Goal: Task Accomplishment & Management: Manage account settings

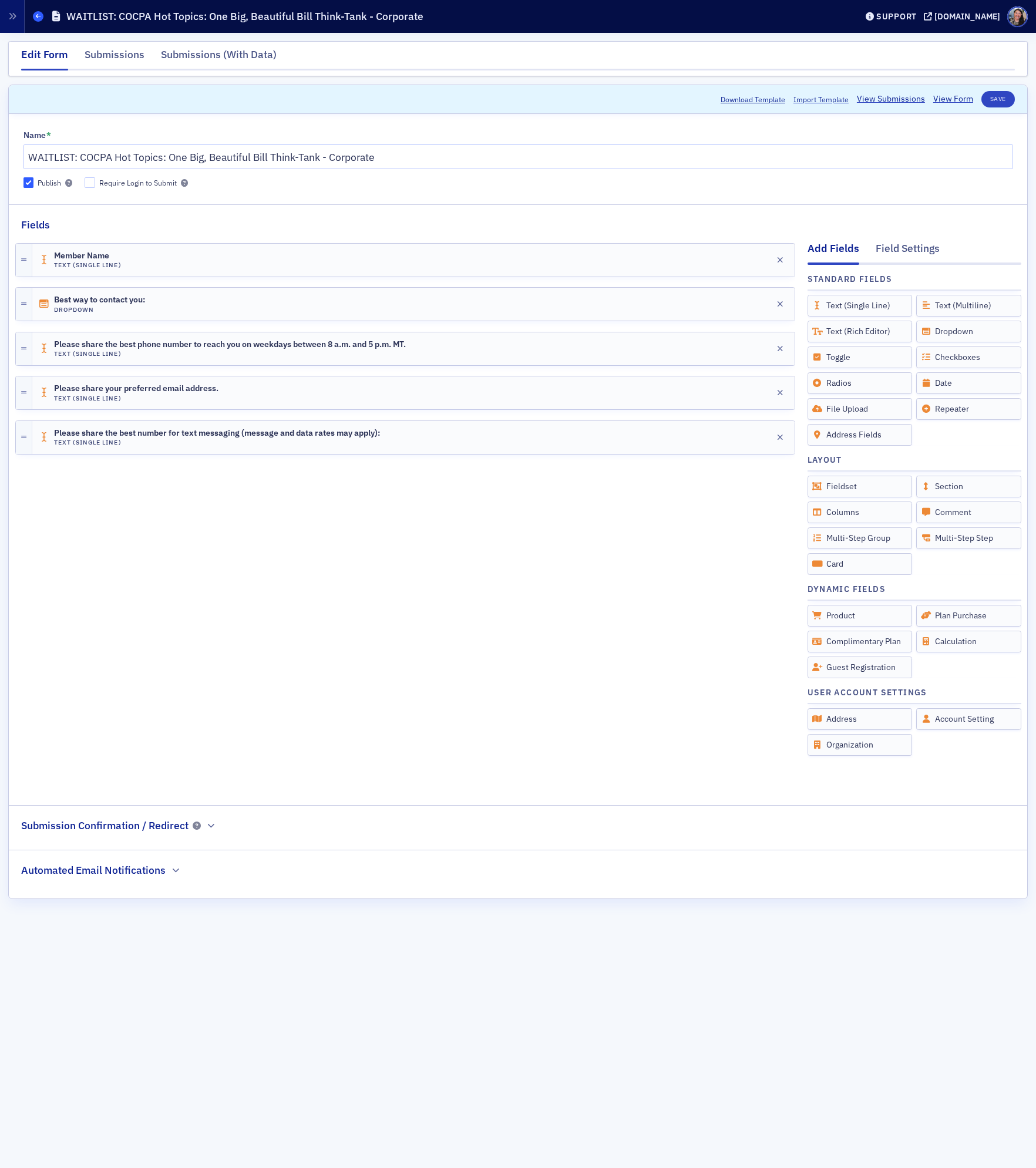
click at [39, 16] on icon at bounding box center [38, 16] width 5 height 5
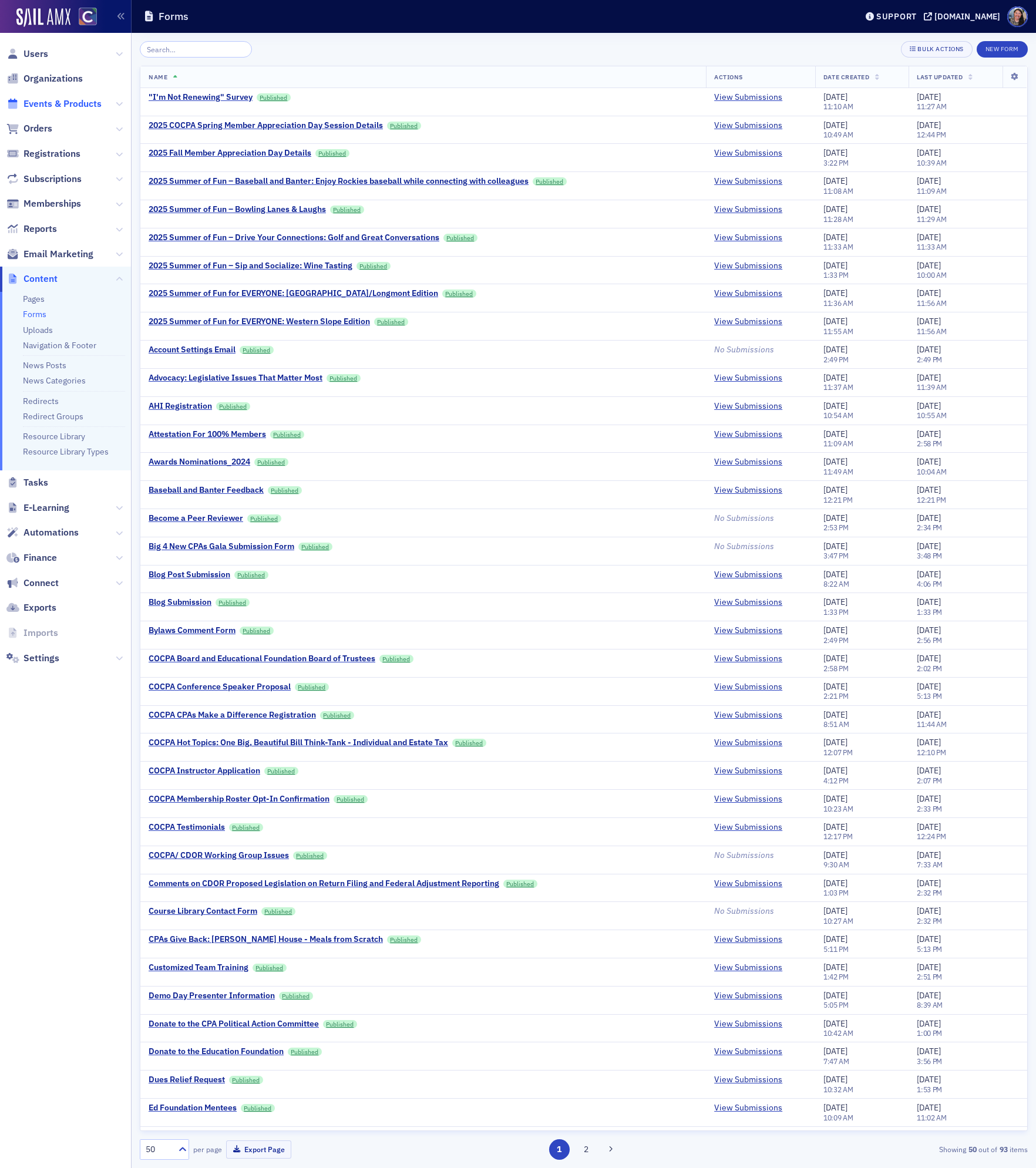
click at [64, 103] on span "Events & Products" at bounding box center [63, 104] width 78 height 13
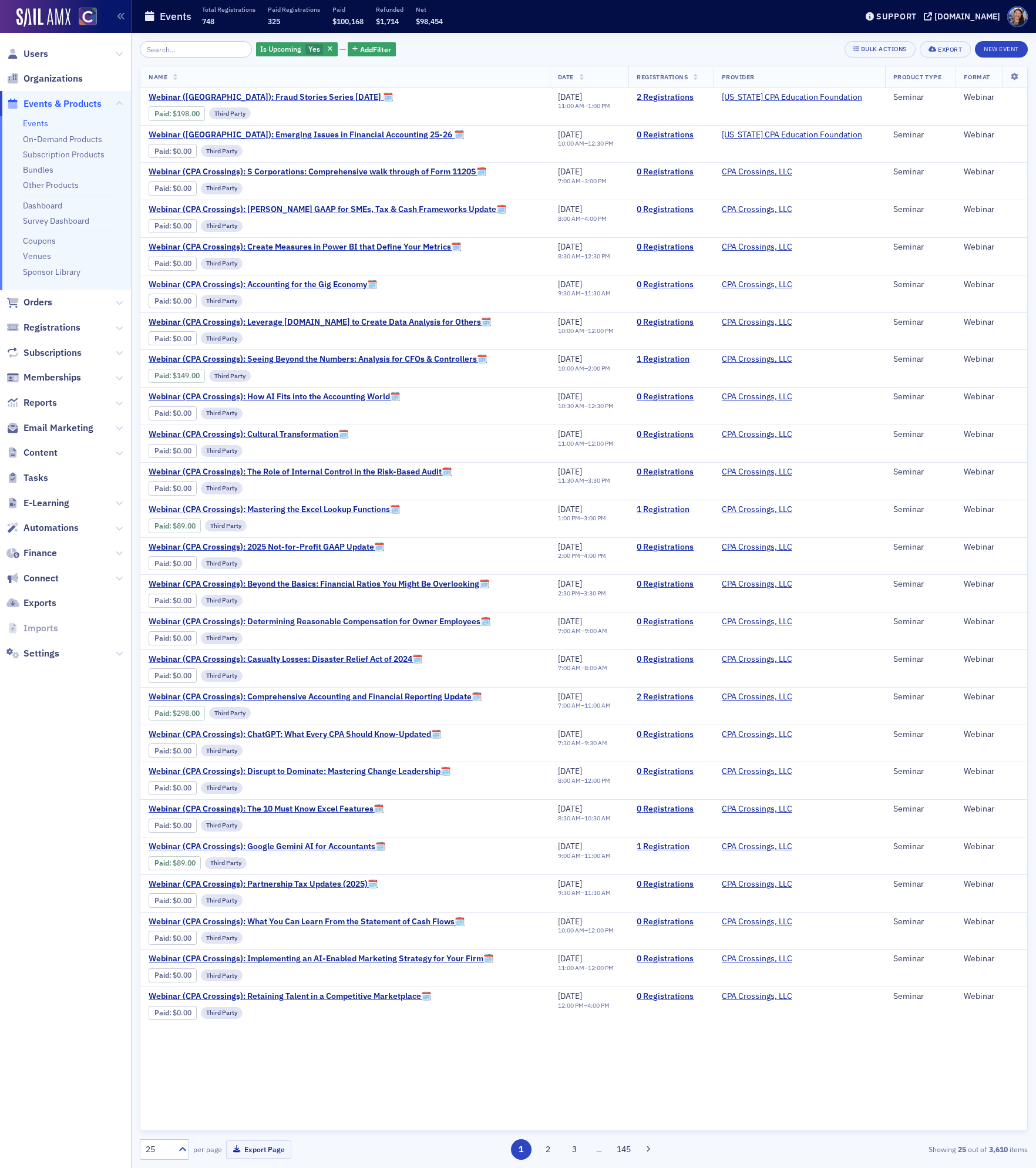
click at [35, 122] on link "Events" at bounding box center [35, 123] width 25 height 11
click at [169, 49] on input "search" at bounding box center [195, 49] width 112 height 16
click at [364, 51] on span "Add Filter" at bounding box center [375, 49] width 31 height 11
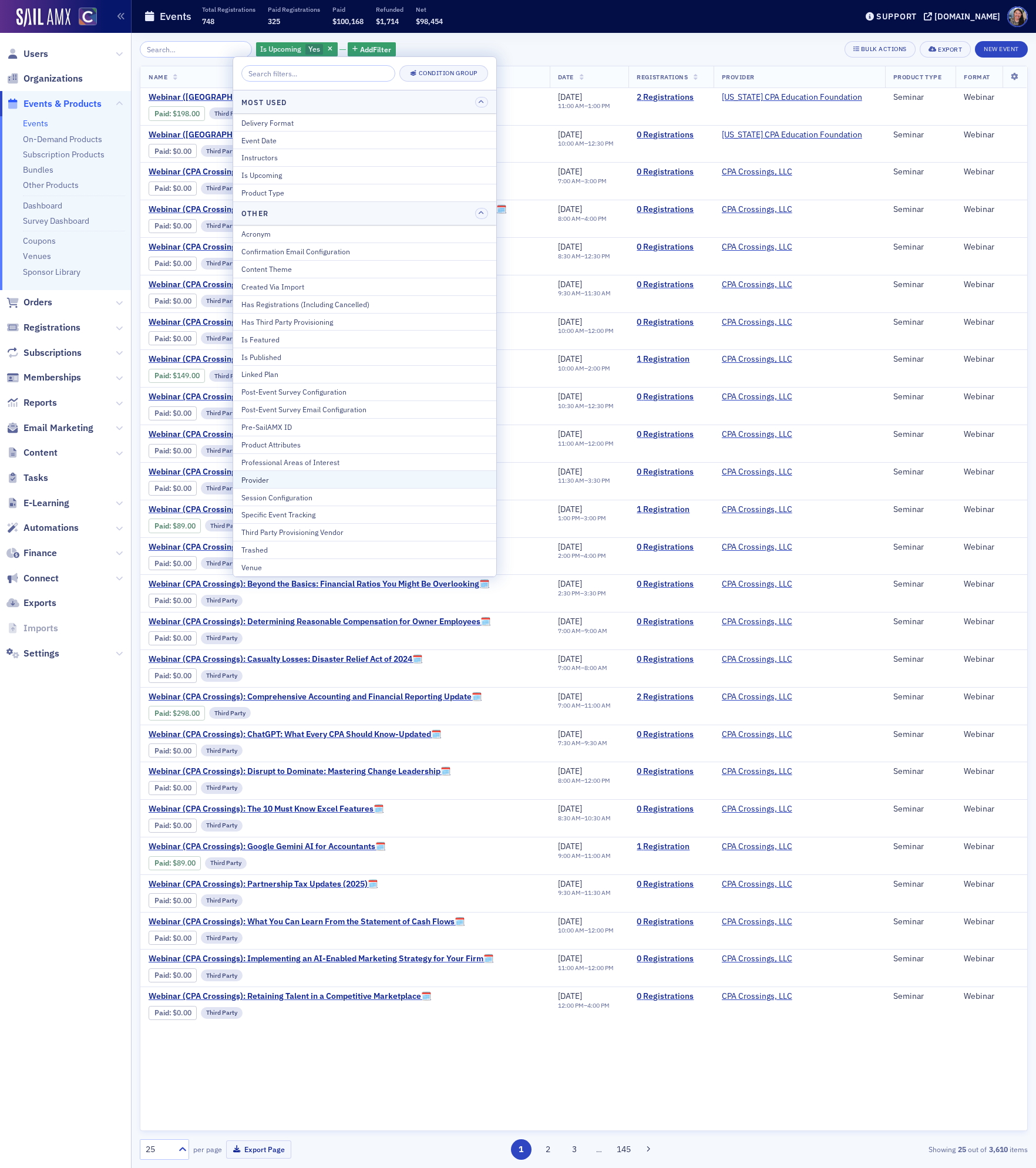
click at [324, 483] on div "Provider" at bounding box center [364, 480] width 247 height 11
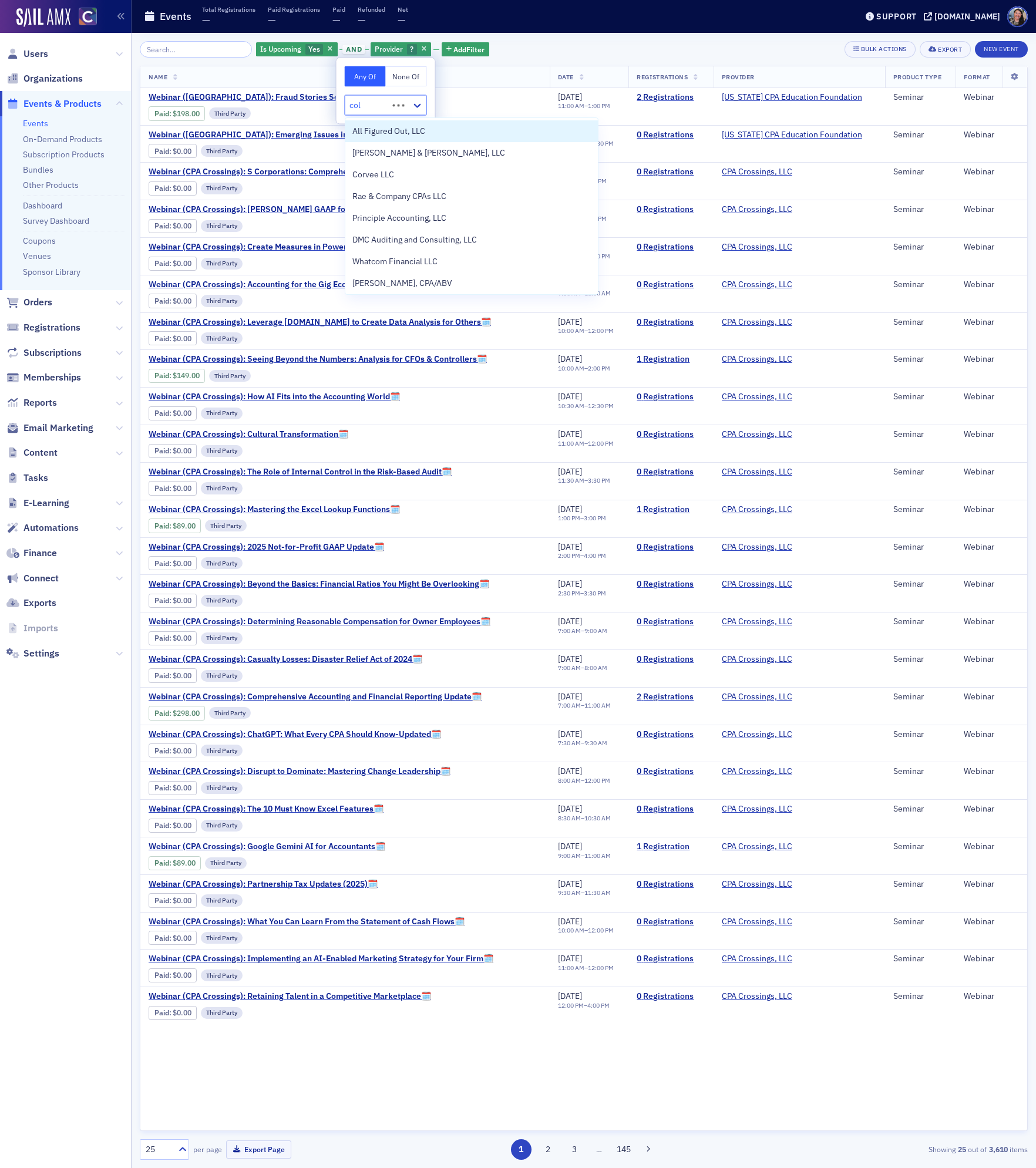
type input "colo"
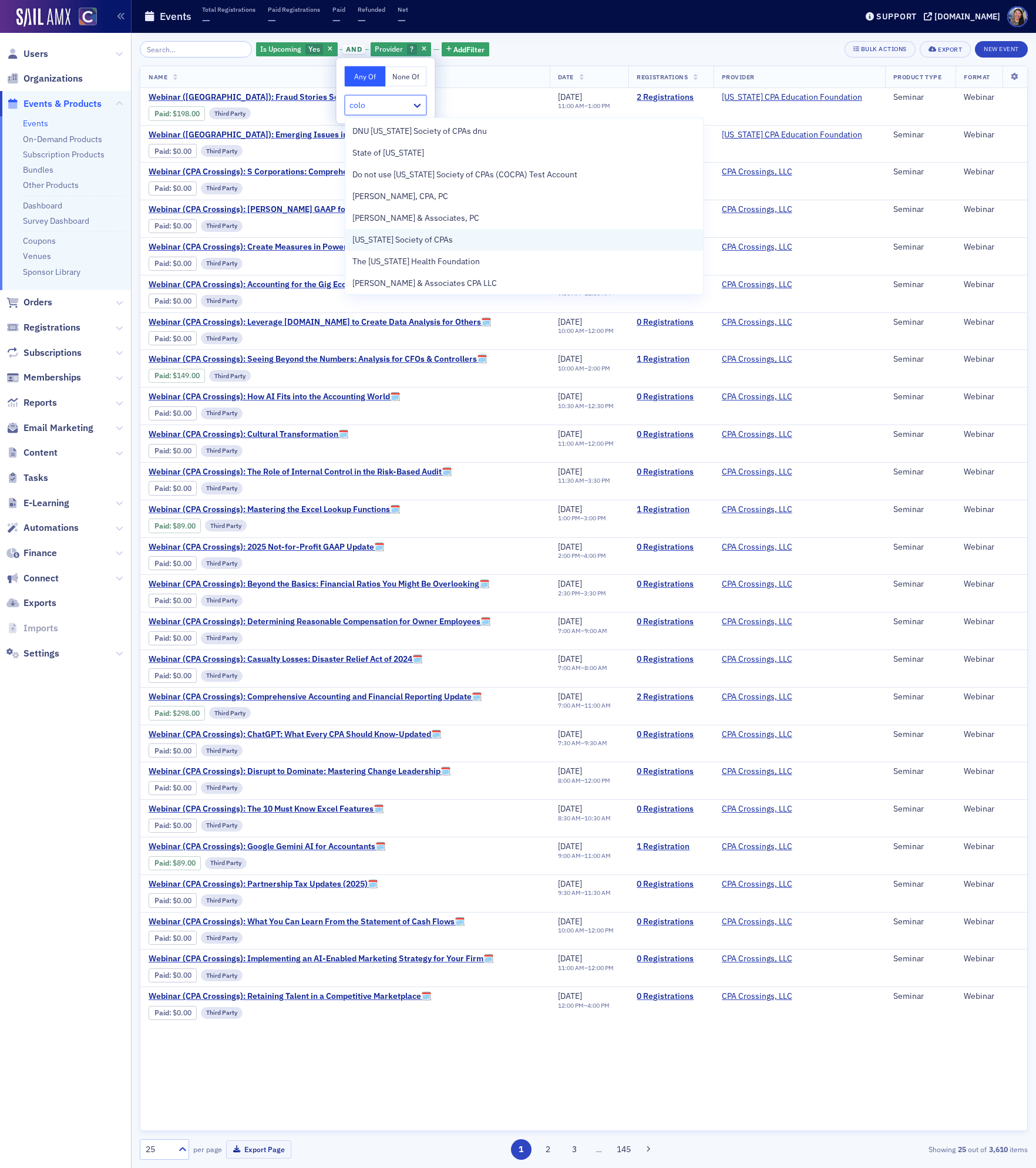
click at [382, 245] on span "[US_STATE] Society of CPAs" at bounding box center [402, 239] width 100 height 12
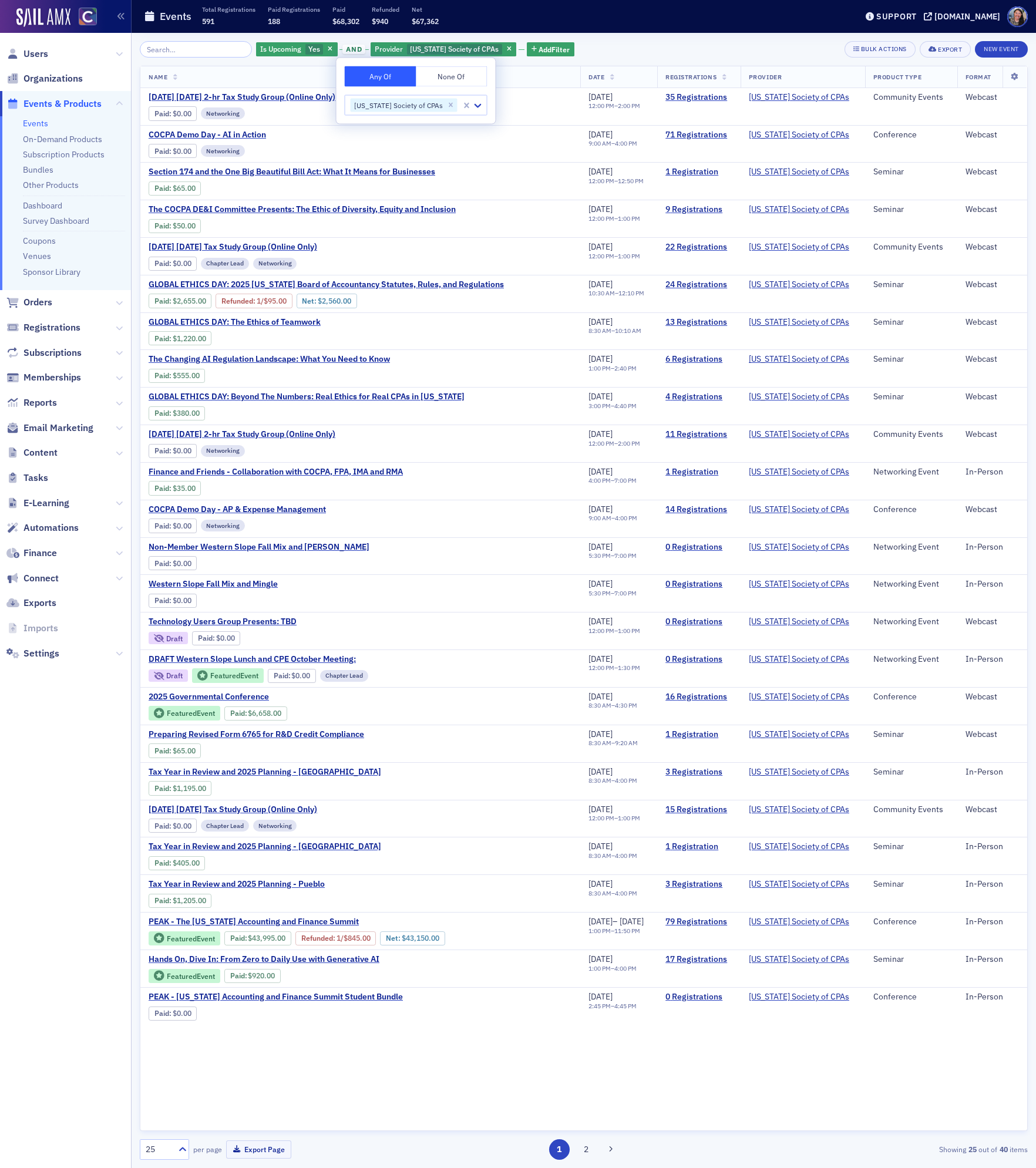
click at [669, 44] on div "Is Upcoming Yes and Provider [US_STATE] Society of CPAs Add Filter Bulk Actions…" at bounding box center [583, 49] width 887 height 16
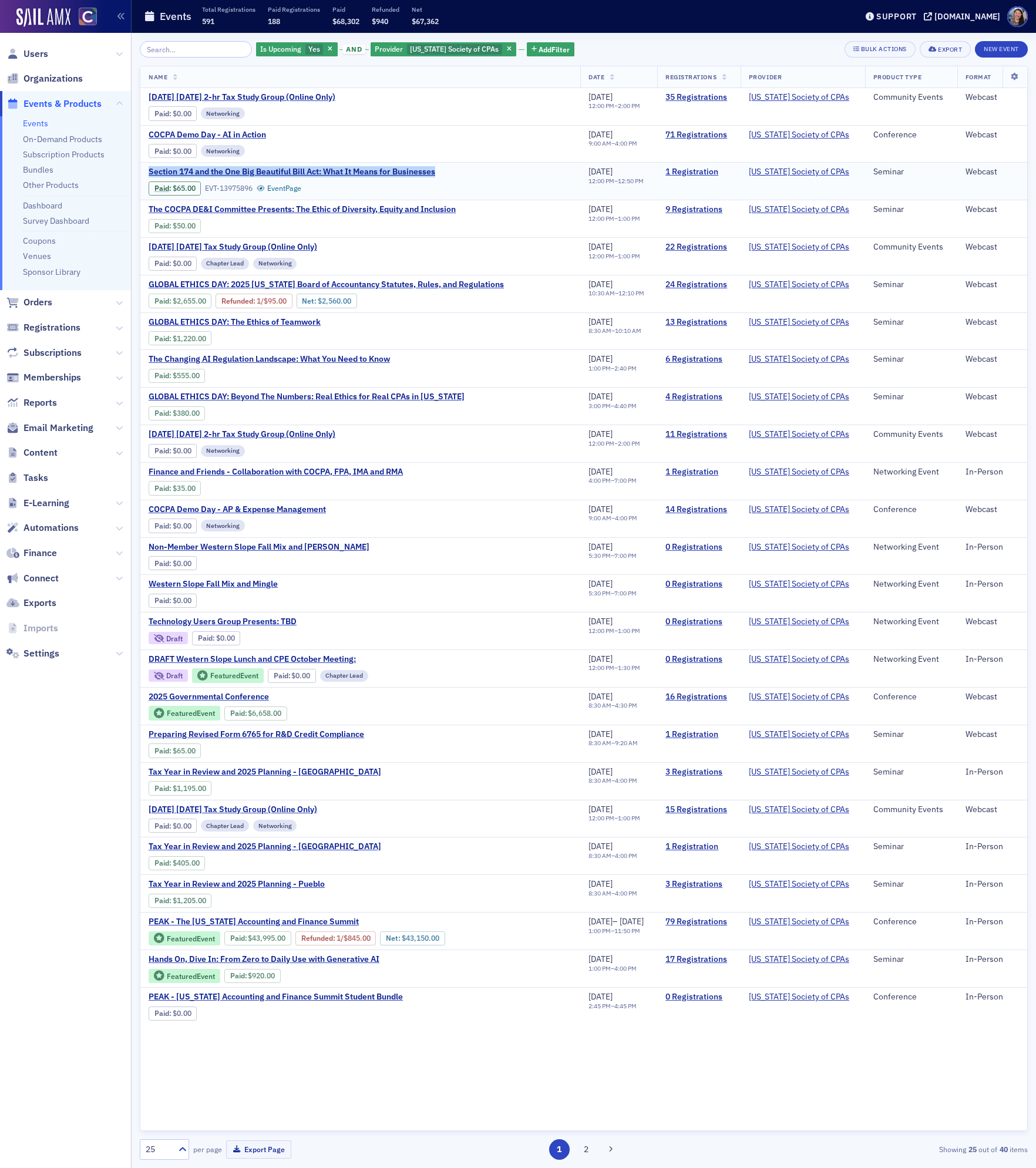
copy span "Section 174 and the One Big Beautiful Bill Act: What It Means for Businesses"
click at [212, 136] on span "COCPA Demo Day - AI in Action" at bounding box center [247, 135] width 197 height 11
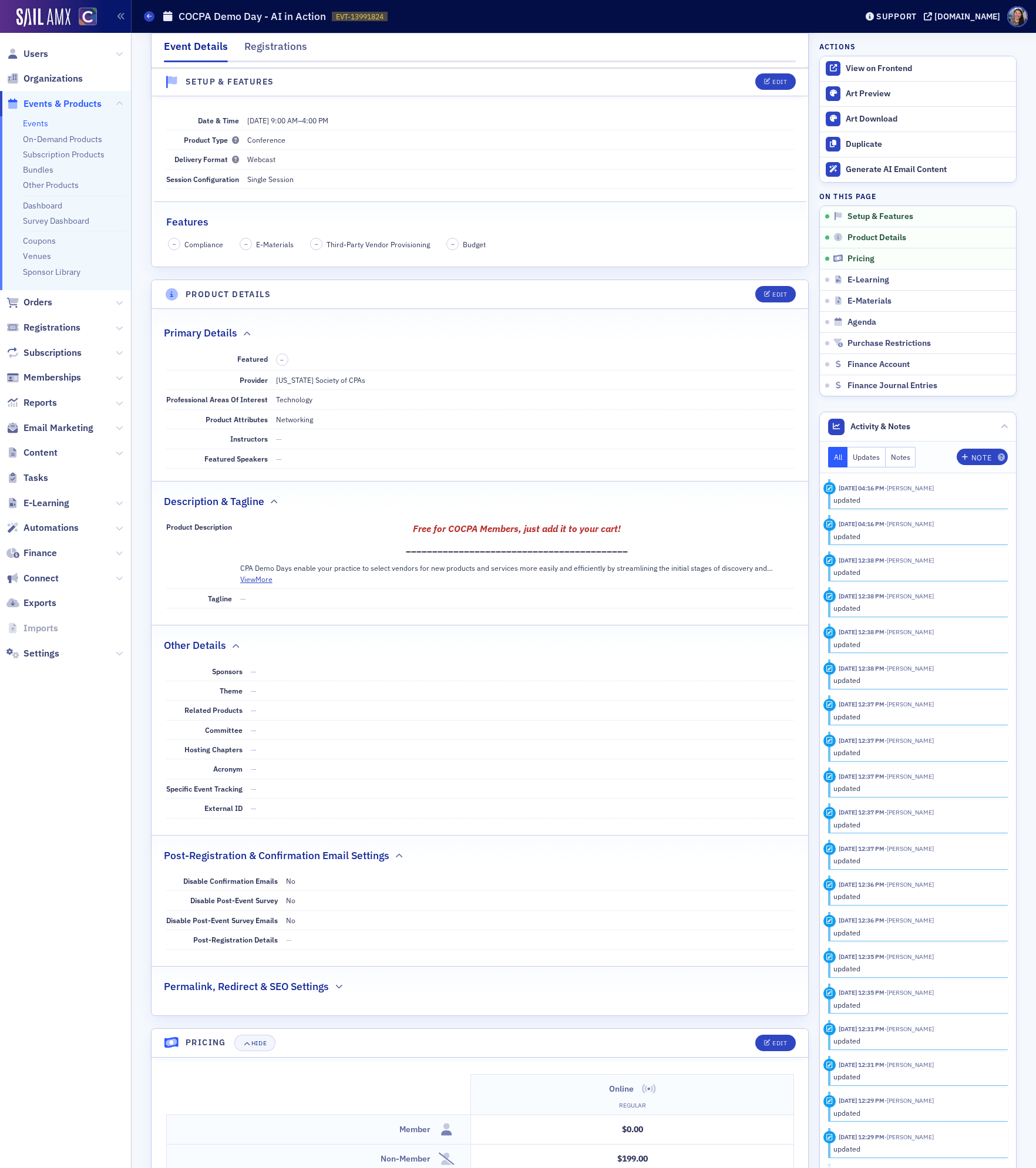
scroll to position [119, 0]
click at [770, 298] on button "Edit" at bounding box center [775, 292] width 41 height 16
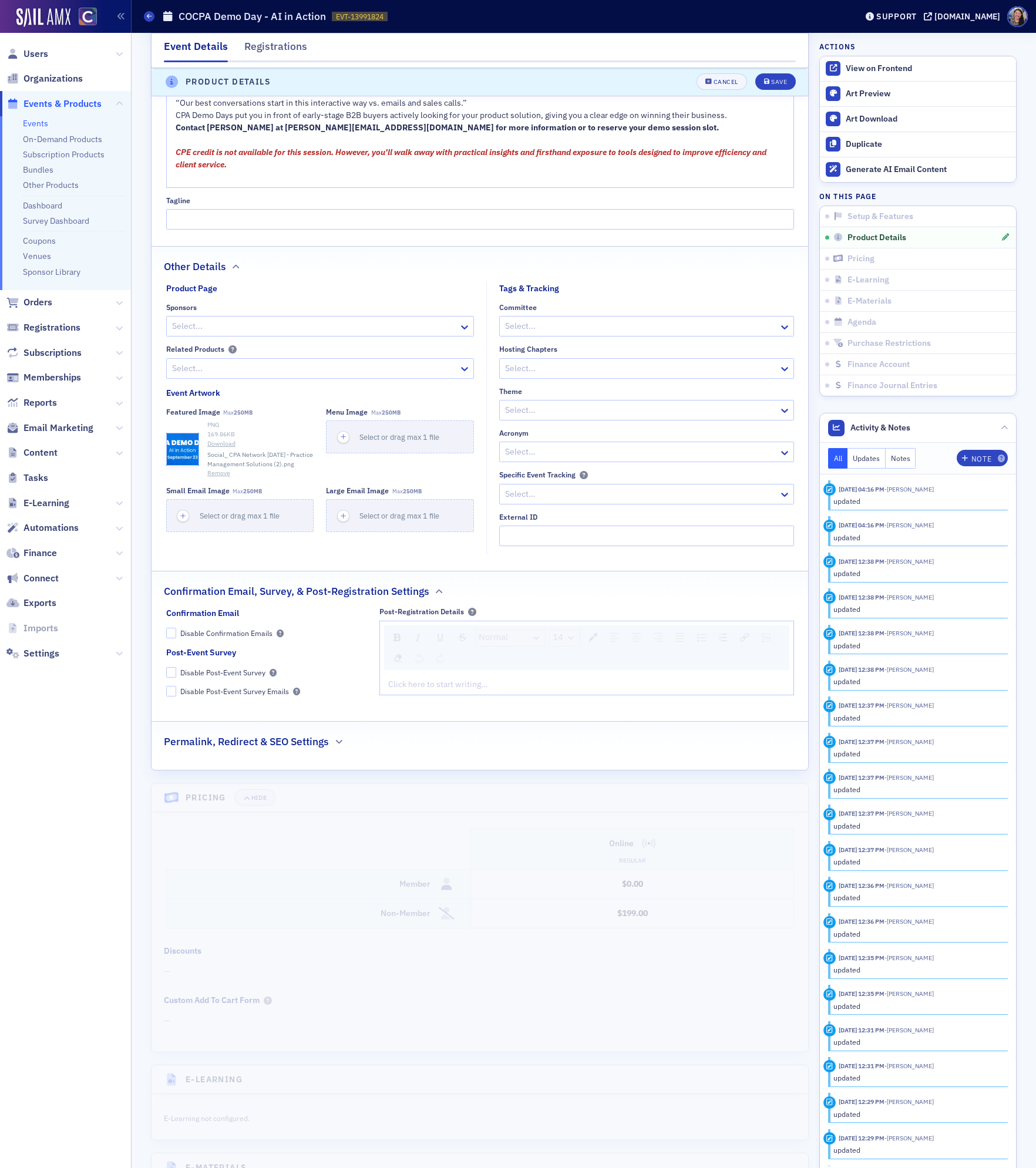
scroll to position [1203, 0]
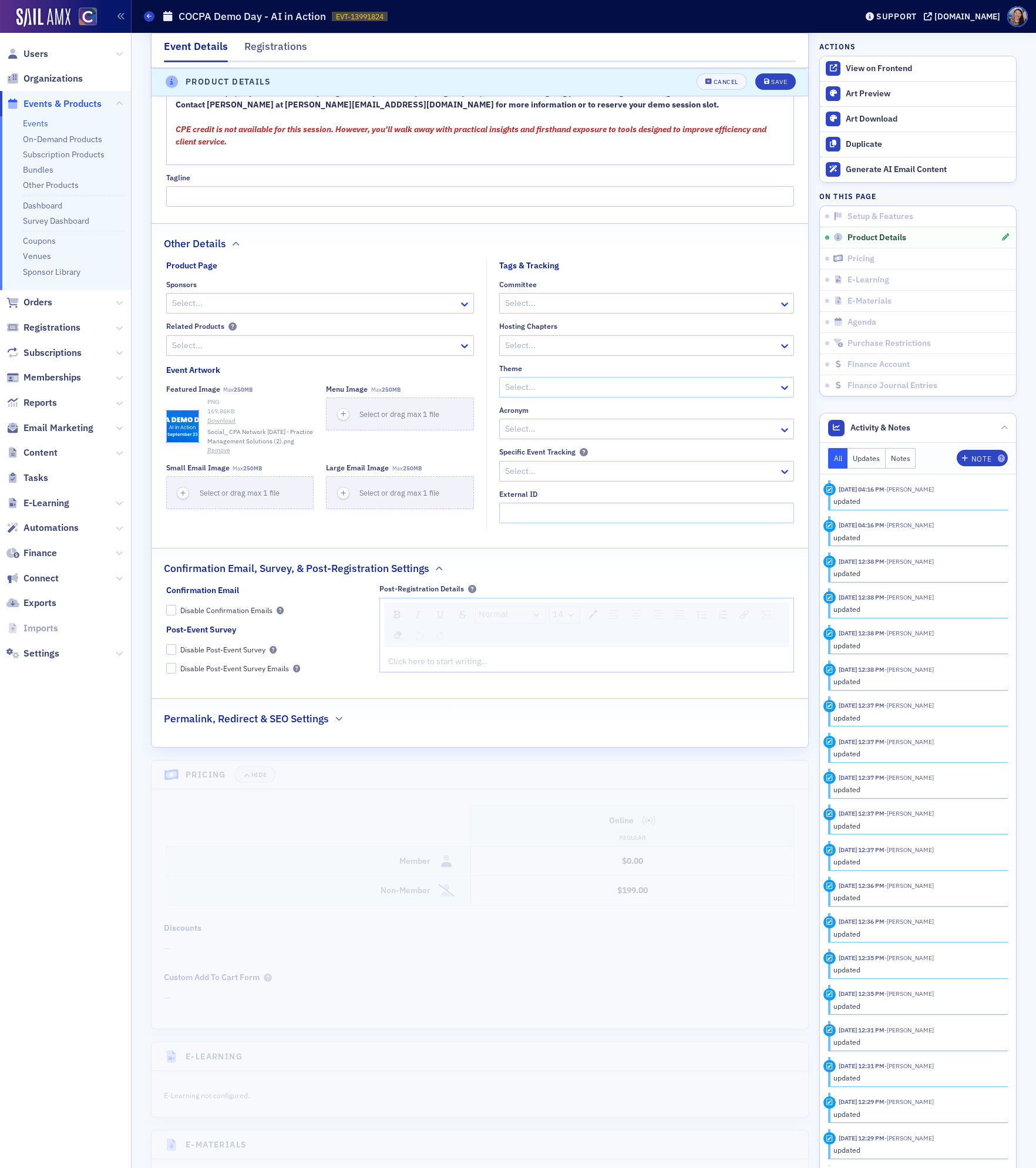
click at [546, 677] on fieldset "Post-Registration Details Normal 14 Click here to start writing…" at bounding box center [586, 633] width 414 height 97
click at [546, 668] on div "rdw-editor" at bounding box center [587, 661] width 396 height 12
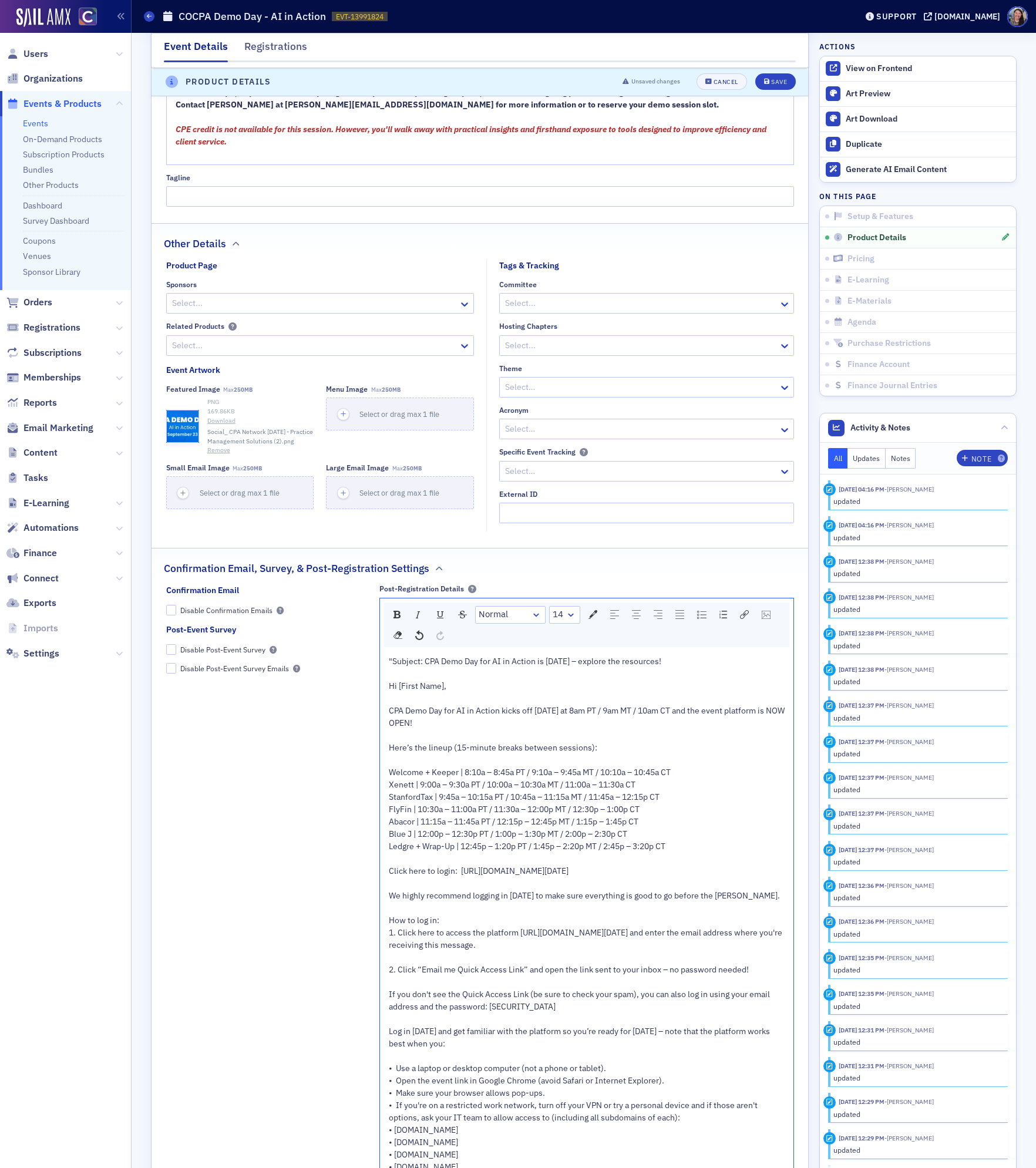
drag, startPoint x: 685, startPoint y: 665, endPoint x: 354, endPoint y: 663, distance: 331.0
click at [354, 663] on div "Confirmation Email Disable Confirmation Emails Post-Event Survey Disable Post-E…" at bounding box center [480, 903] width 627 height 638
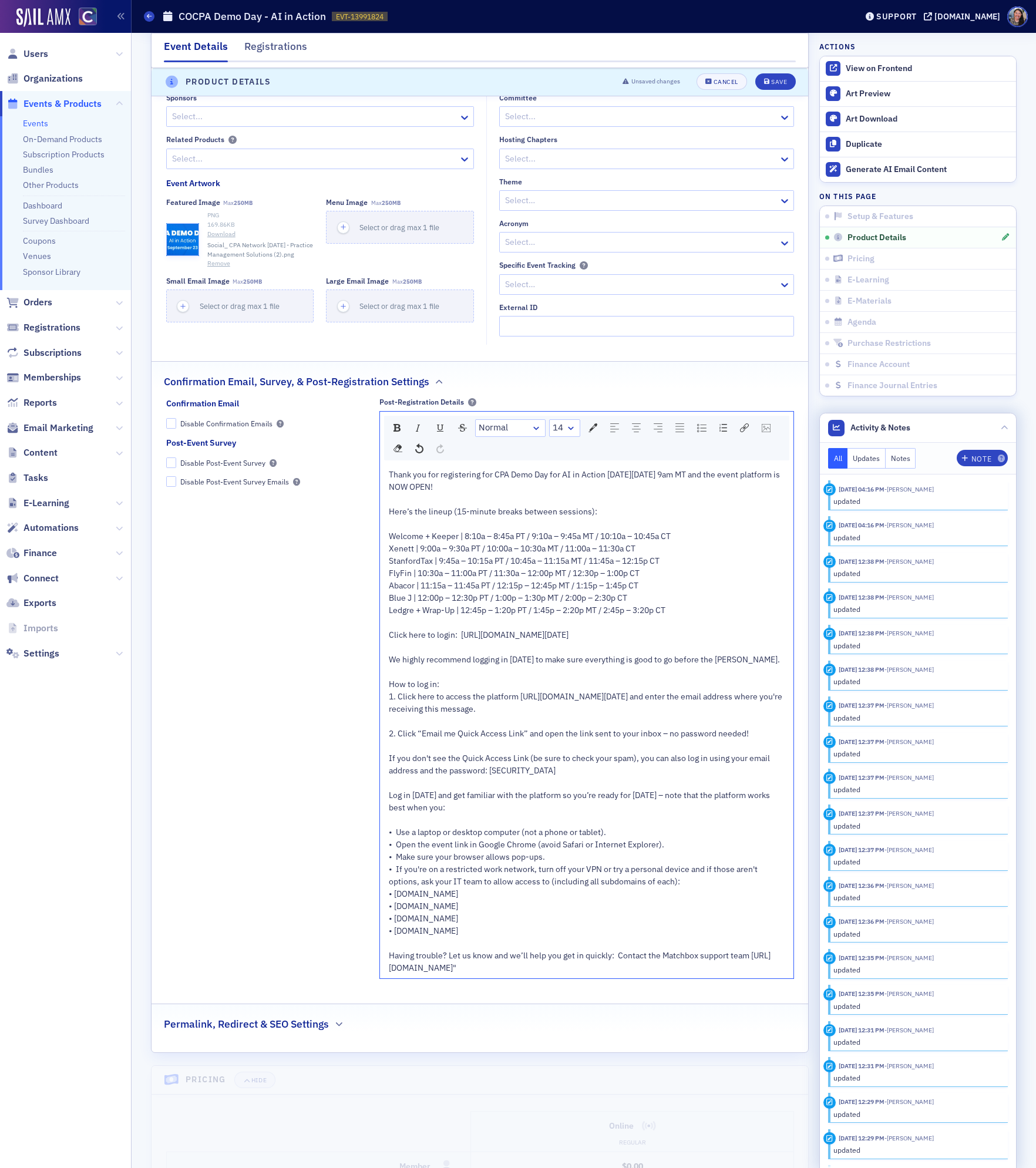
scroll to position [1389, 0]
drag, startPoint x: 578, startPoint y: 986, endPoint x: 379, endPoint y: 986, distance: 199.0
click at [379, 980] on div "Normal 14 Thank you for registering for CPA Demo Day for AI in Action [DATE][DA…" at bounding box center [586, 696] width 414 height 568
click at [537, 888] on span "• If you're on a restricted work network, turn off your VPN or try a personal d…" at bounding box center [574, 876] width 370 height 23
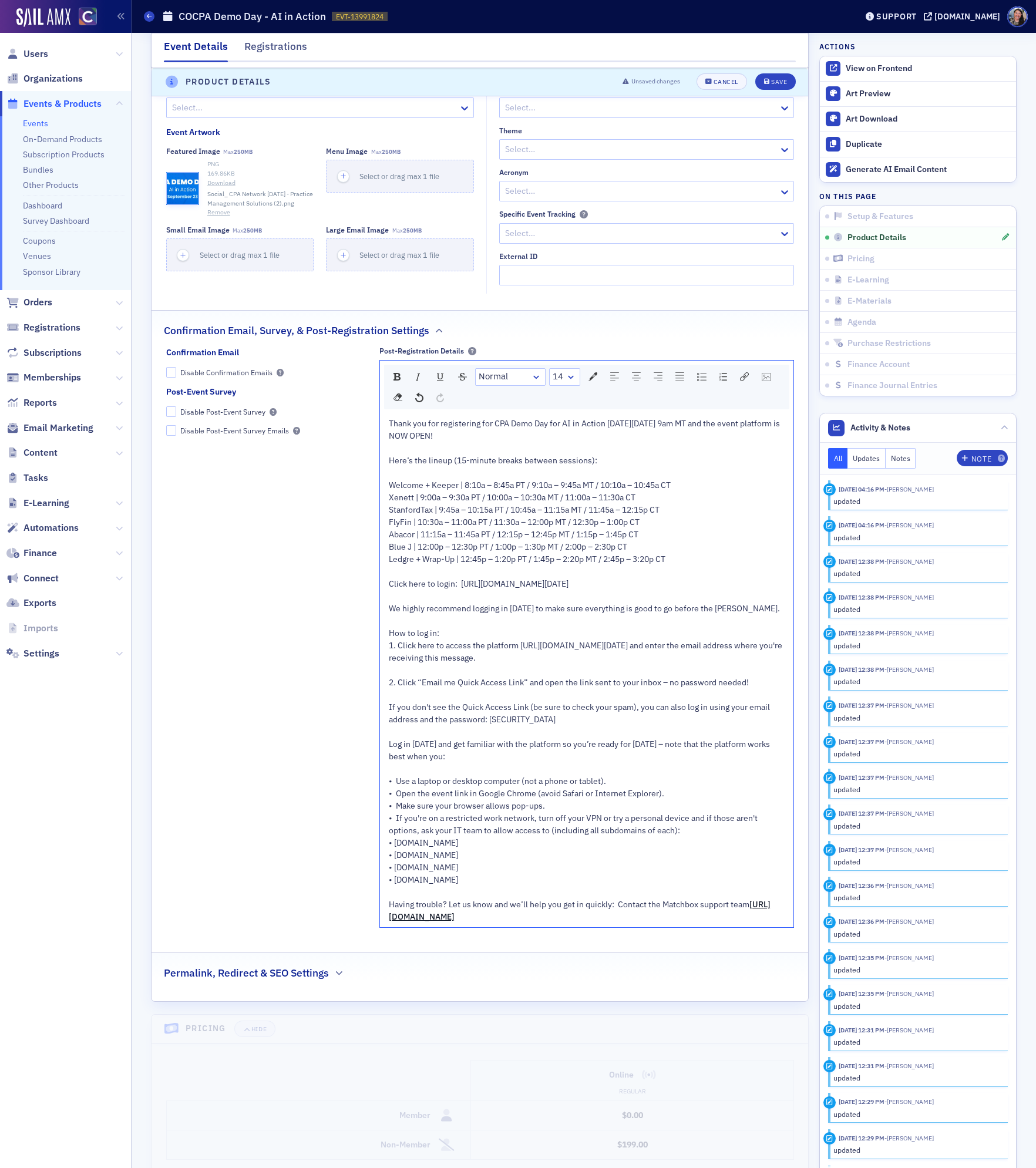
scroll to position [1558, 0]
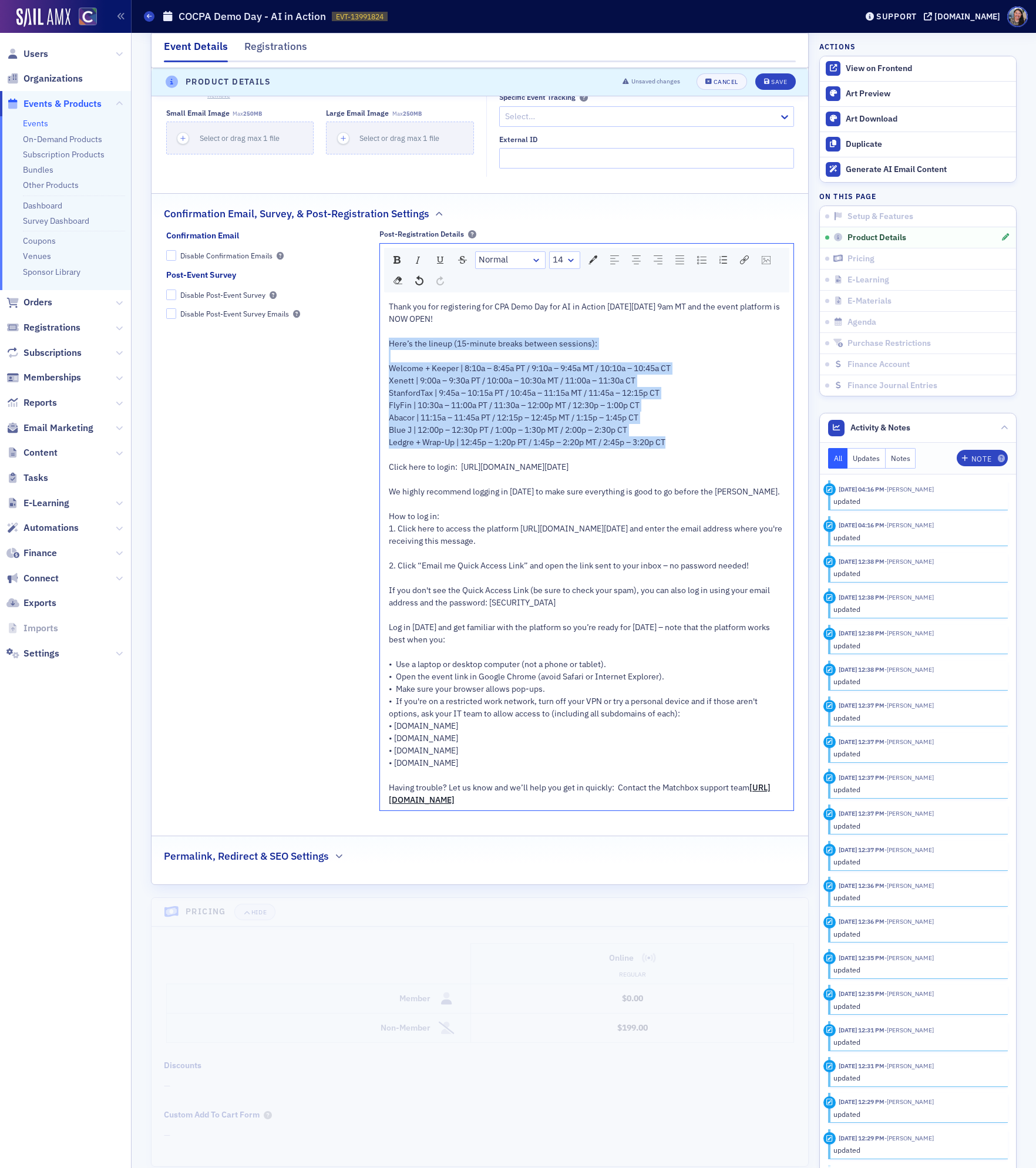
drag, startPoint x: 695, startPoint y: 445, endPoint x: 384, endPoint y: 351, distance: 324.9
click at [384, 351] on div "Thank you for registering for CPA Demo Day for AI in Action [DATE][DATE] 9am MT…" at bounding box center [587, 553] width 413 height 514
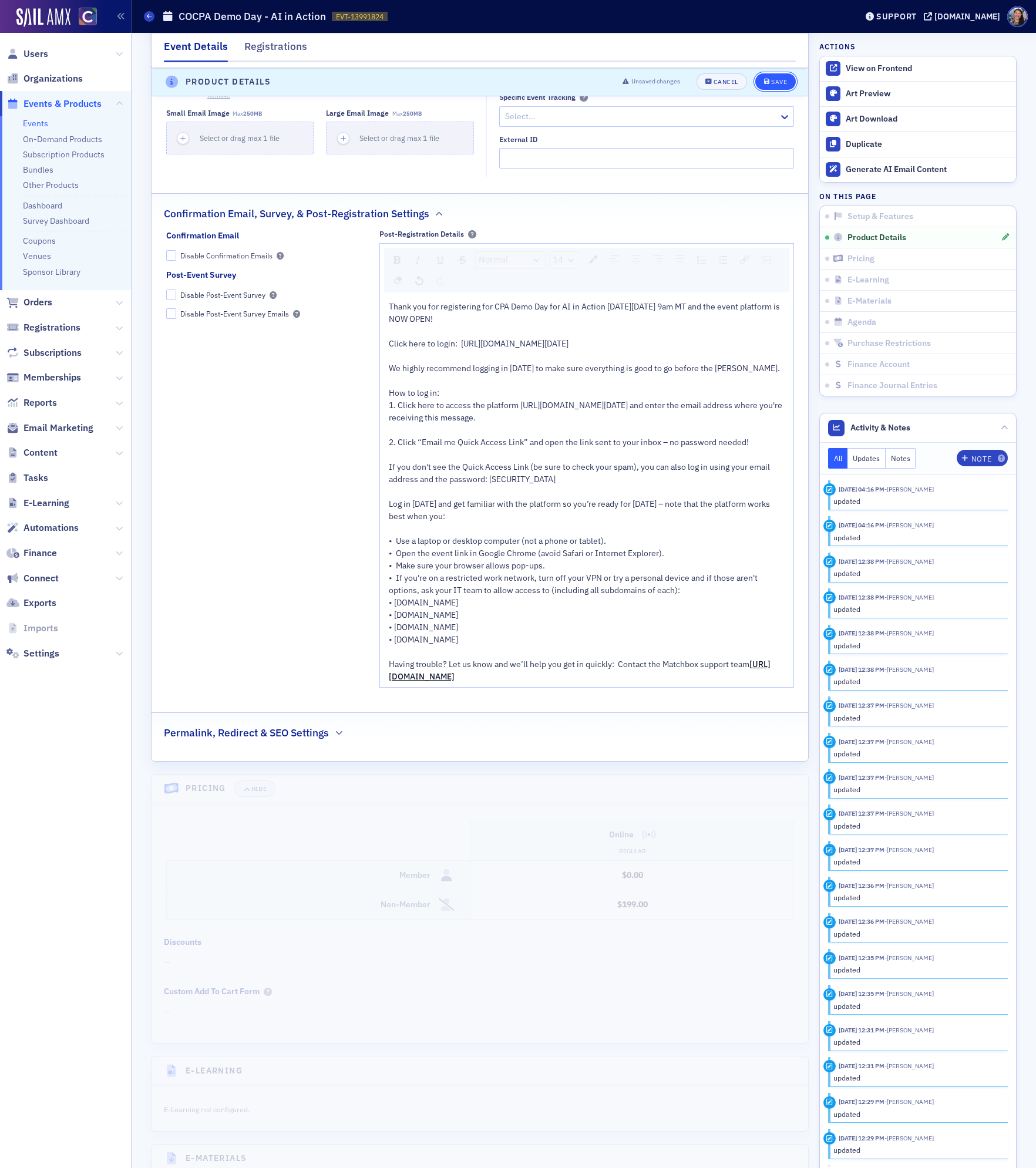
click at [776, 79] on div "Save" at bounding box center [778, 83] width 16 height 7
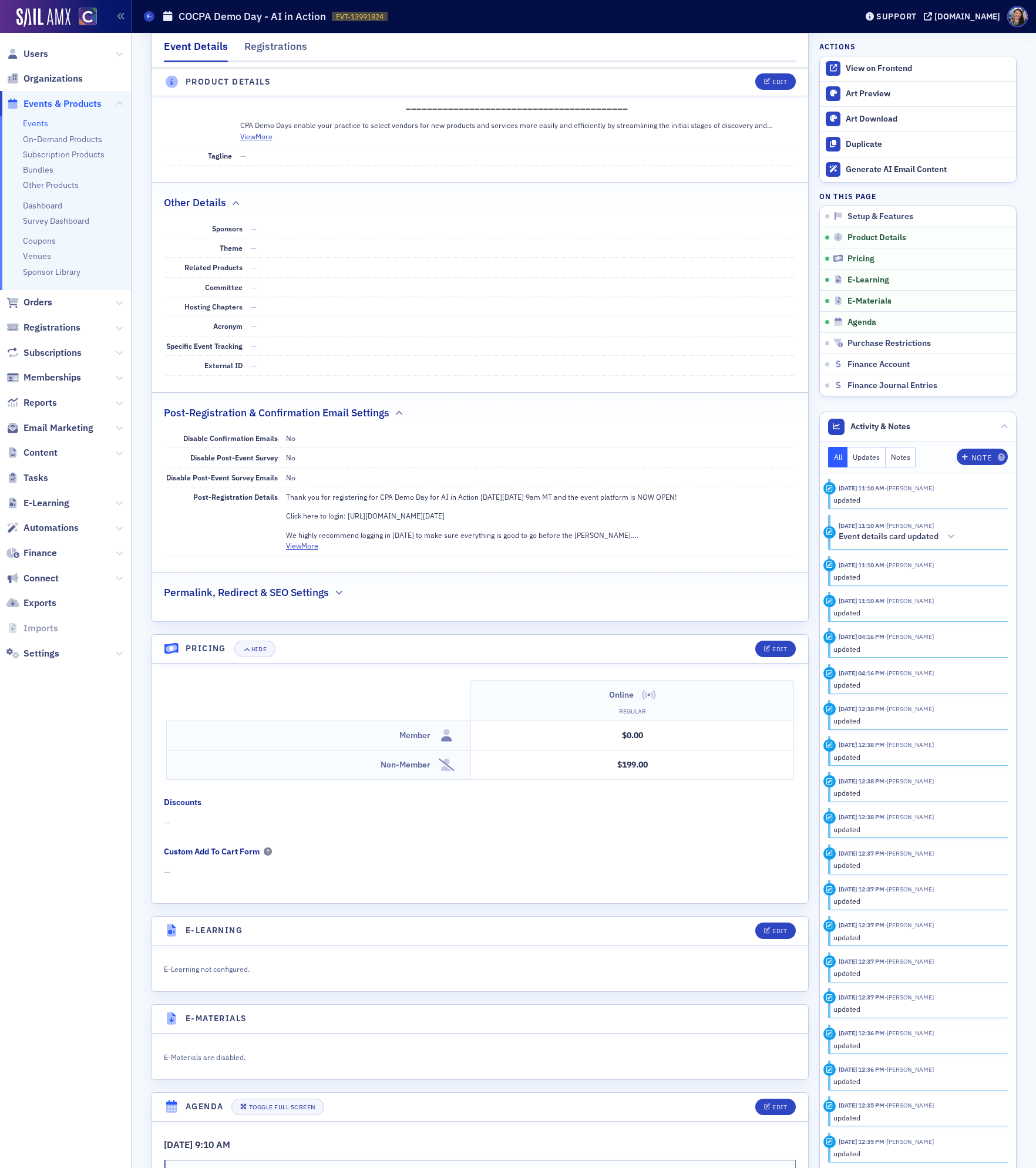
scroll to position [568, 0]
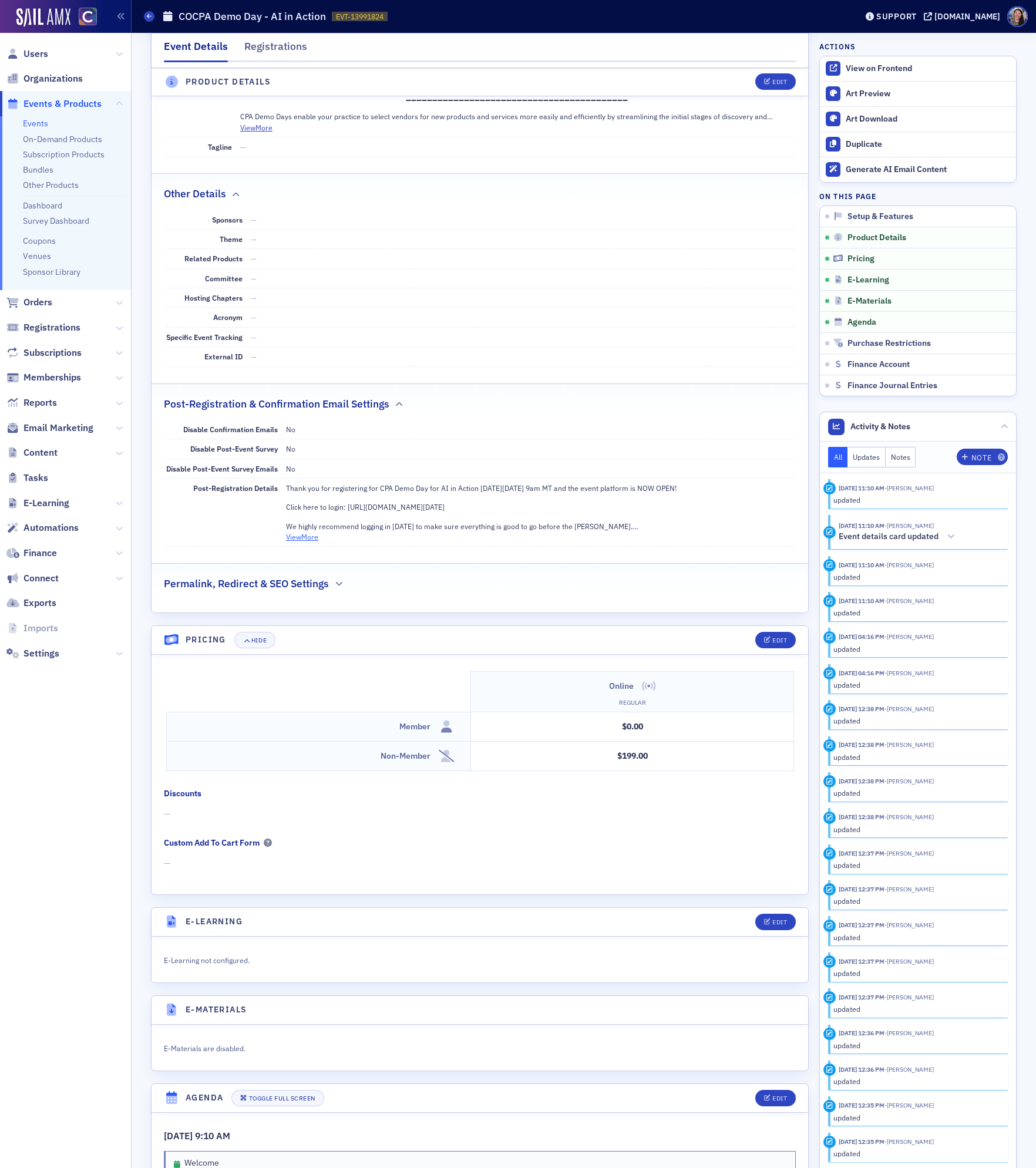
click at [300, 542] on button "View More" at bounding box center [302, 536] width 33 height 11
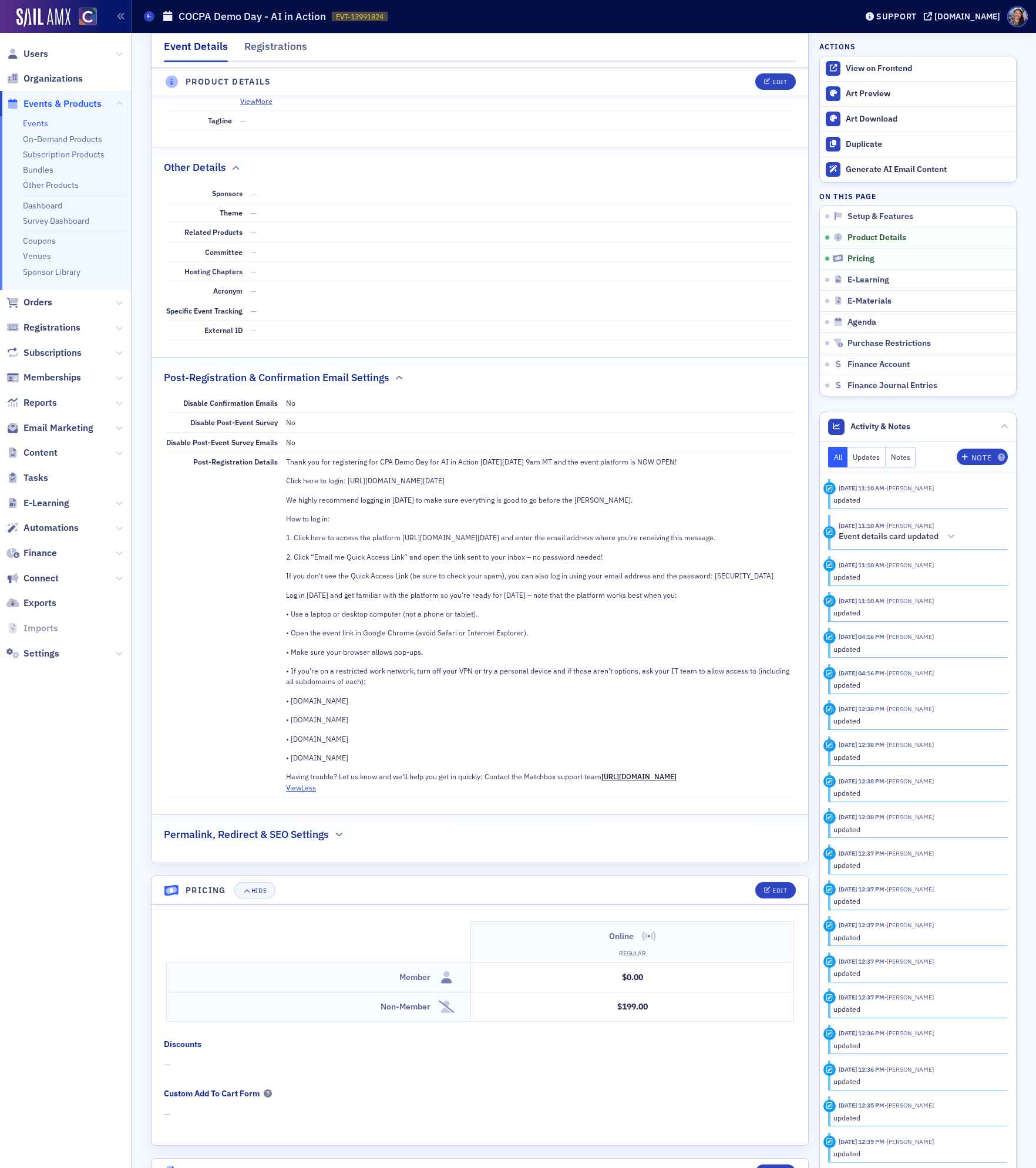
scroll to position [593, 0]
click at [612, 686] on p "• If you're on a restricted work network, turn off your VPN or try a personal d…" at bounding box center [540, 677] width 508 height 22
click at [776, 79] on div "Edit" at bounding box center [779, 83] width 15 height 7
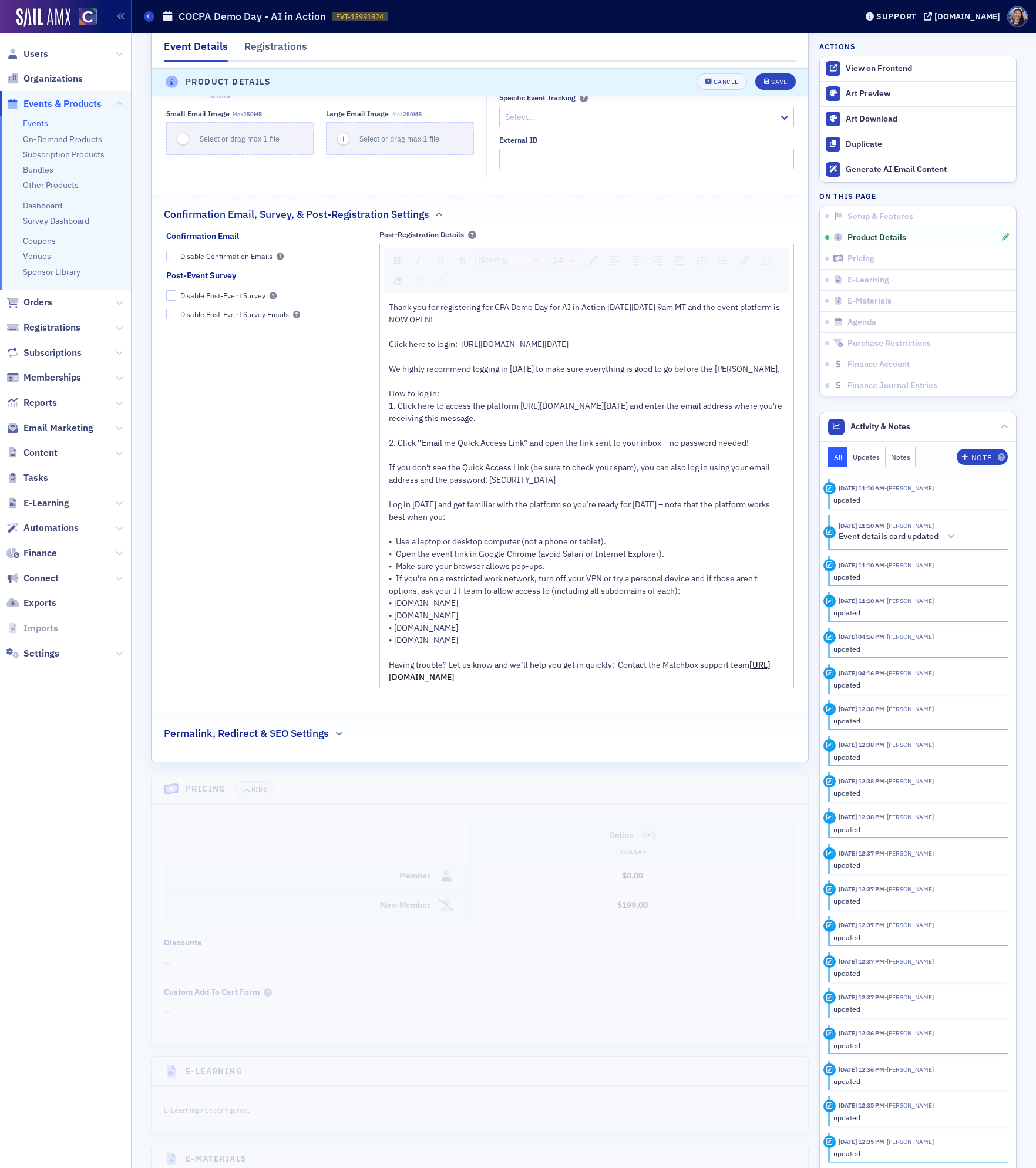
scroll to position [1578, 0]
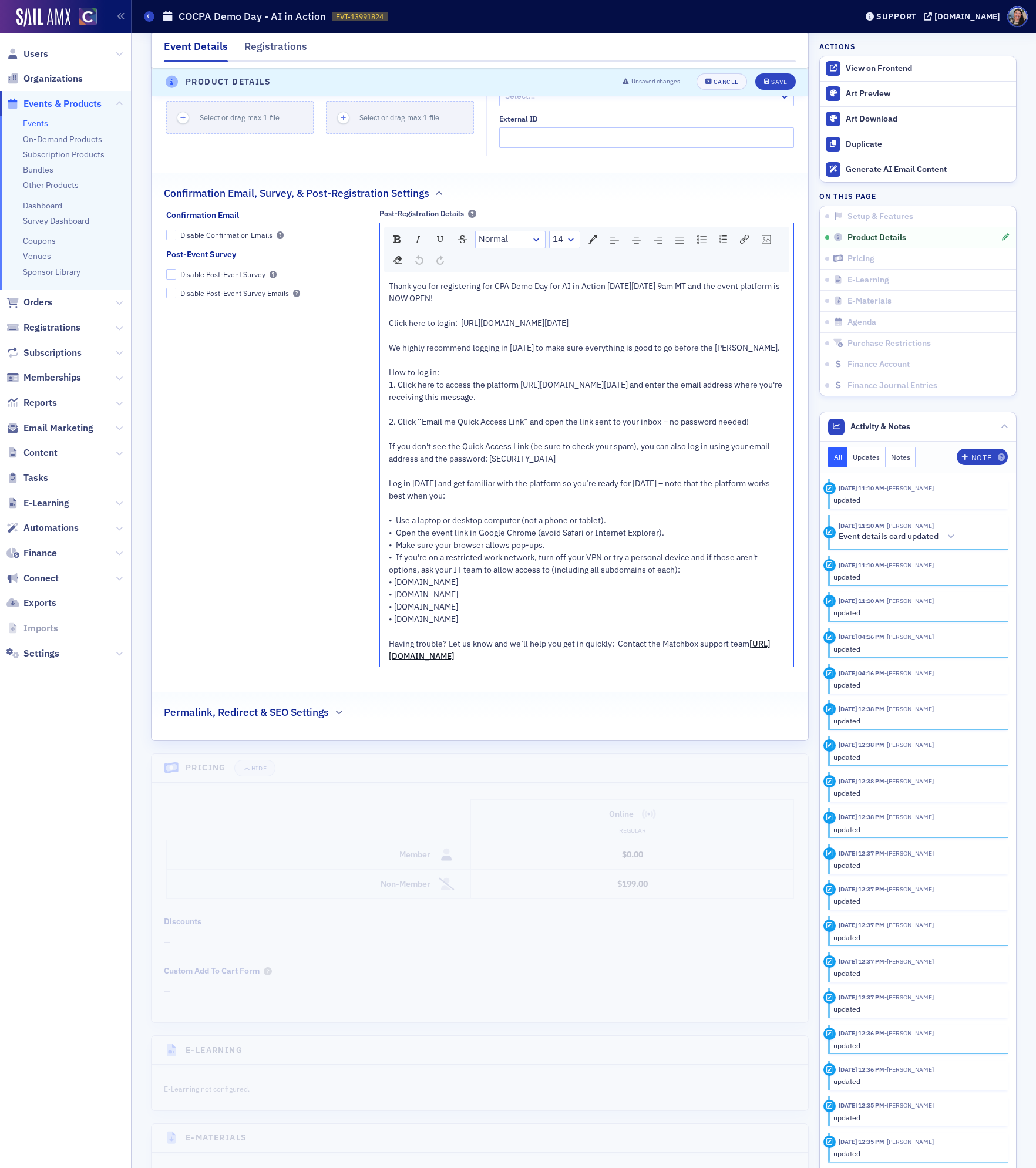
click at [453, 514] on div "rdw-editor" at bounding box center [587, 508] width 396 height 12
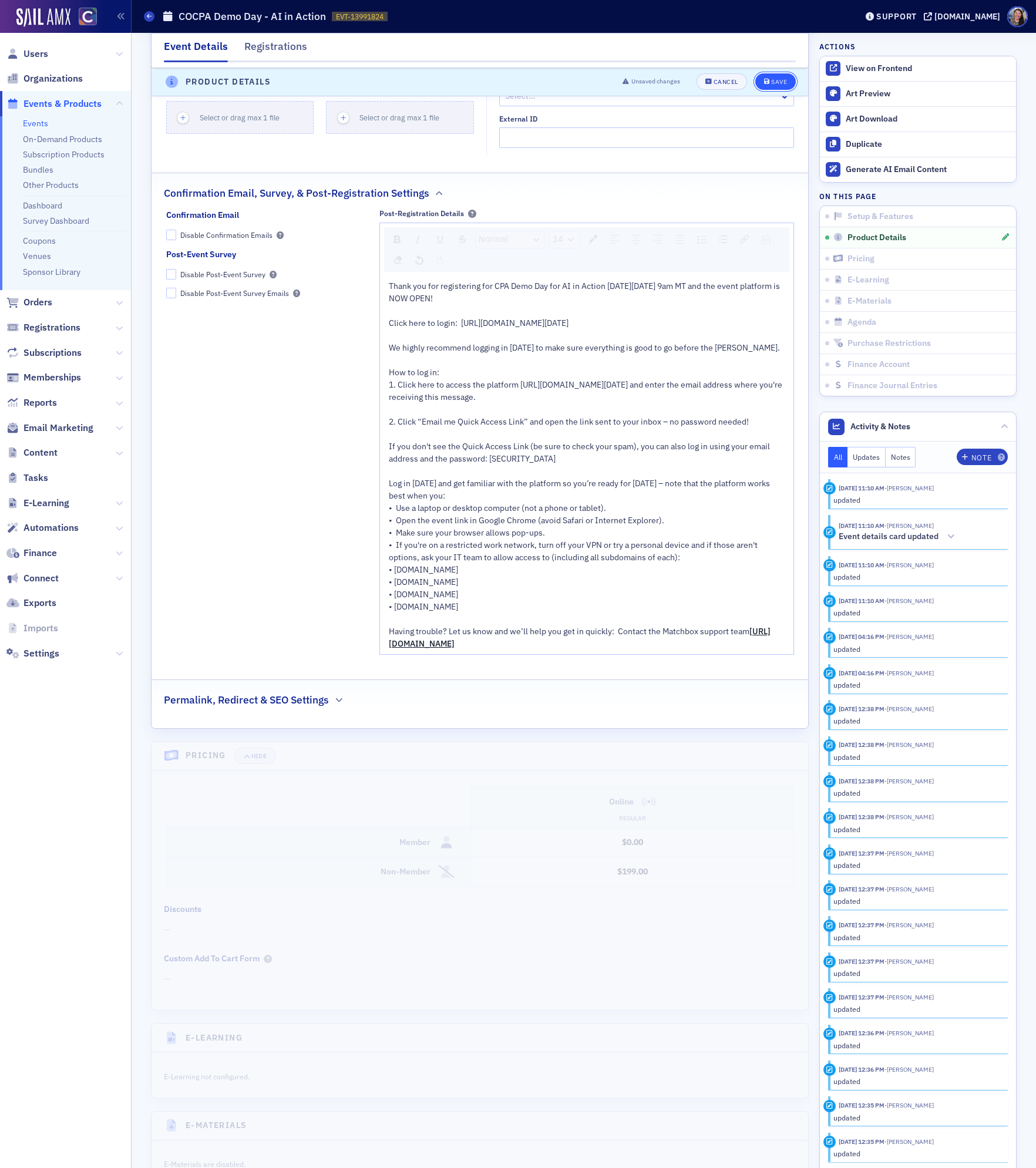
click at [774, 80] on div "Save" at bounding box center [778, 83] width 16 height 7
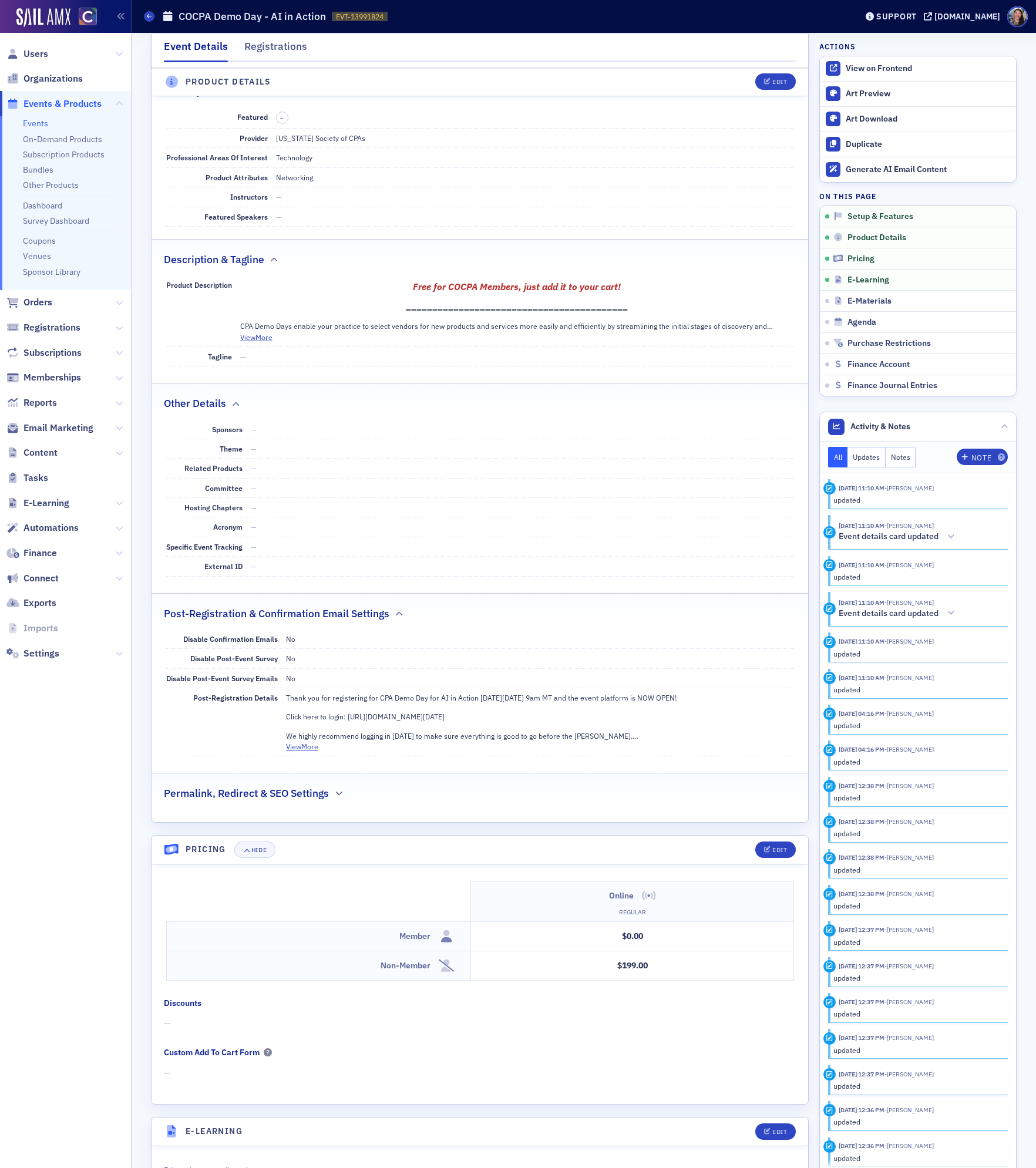
scroll to position [331, 0]
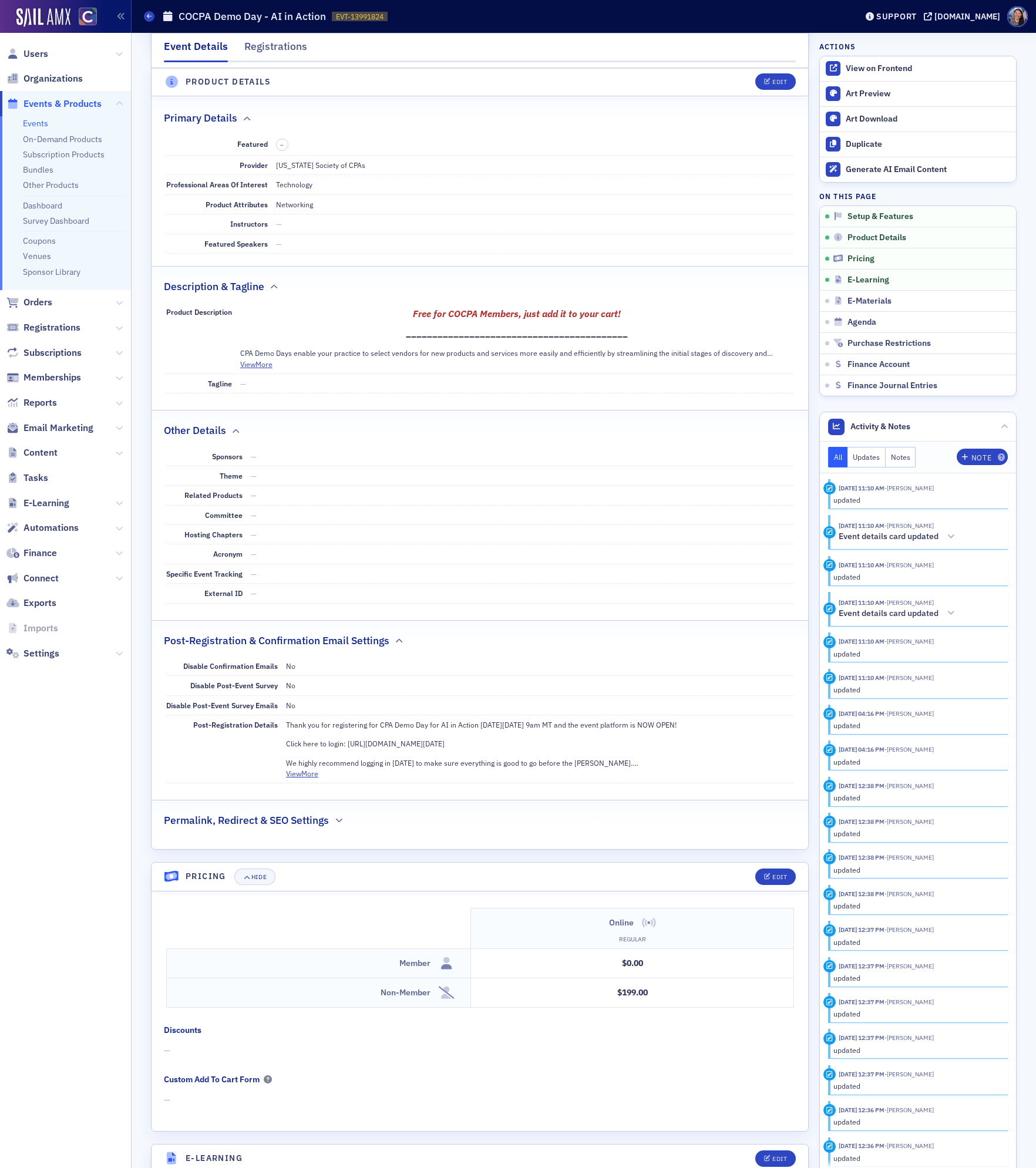
click at [272, 38] on div "Event Details Registrations" at bounding box center [480, 50] width 658 height 35
click at [272, 49] on div "Registrations" at bounding box center [275, 49] width 63 height 22
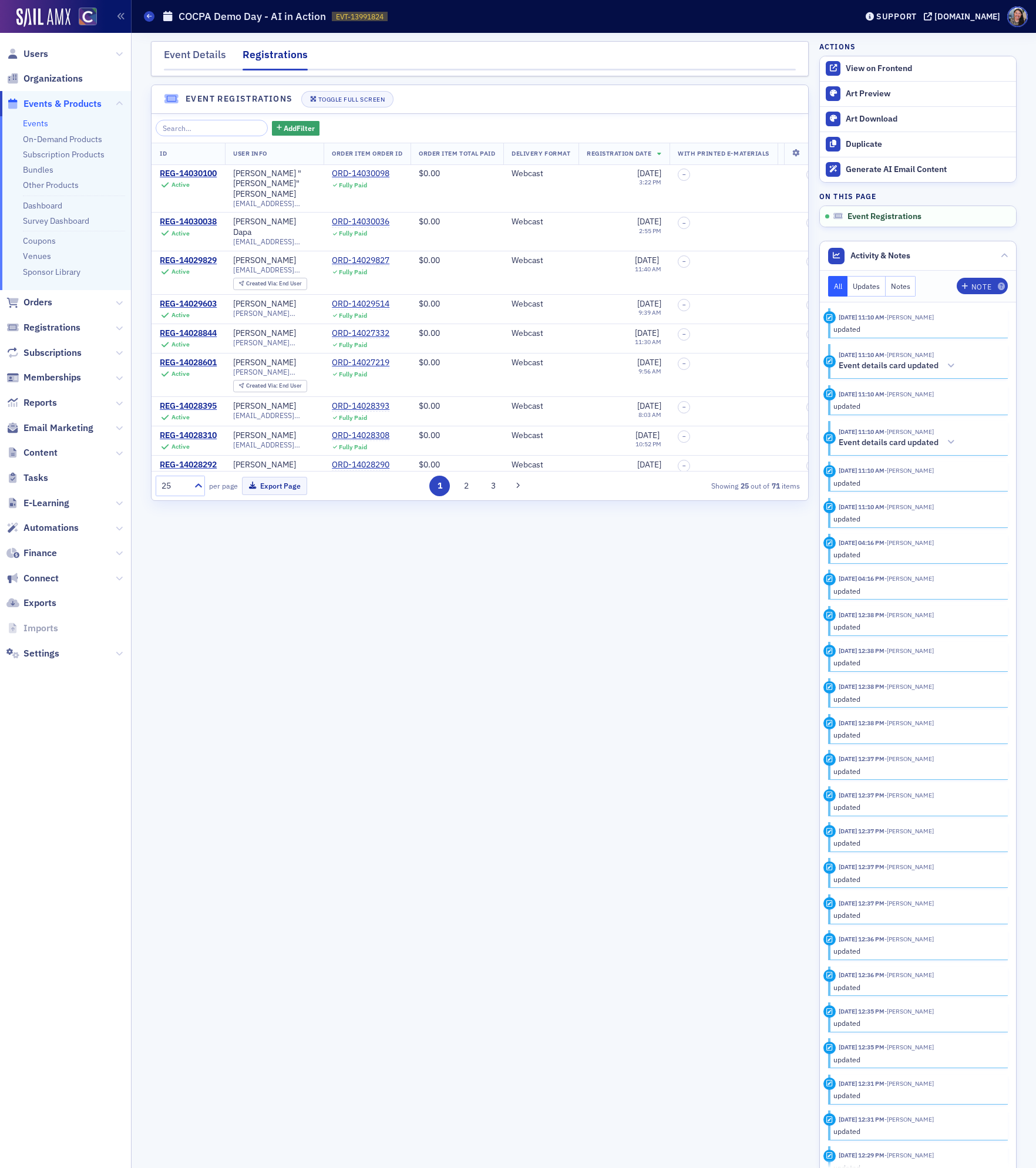
click at [39, 123] on link "Events" at bounding box center [35, 123] width 25 height 11
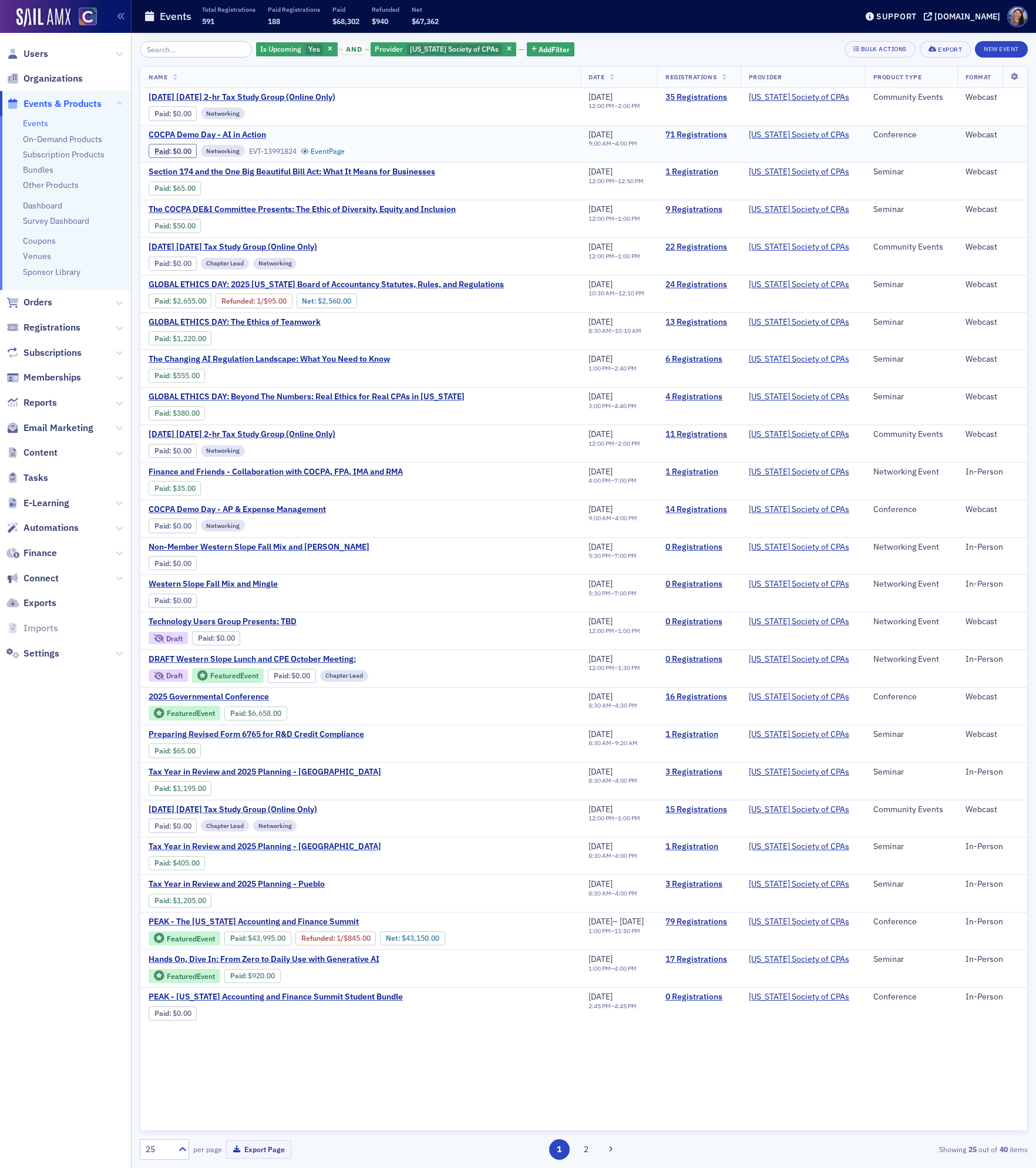
click at [716, 135] on link "71 Registrations" at bounding box center [699, 135] width 67 height 11
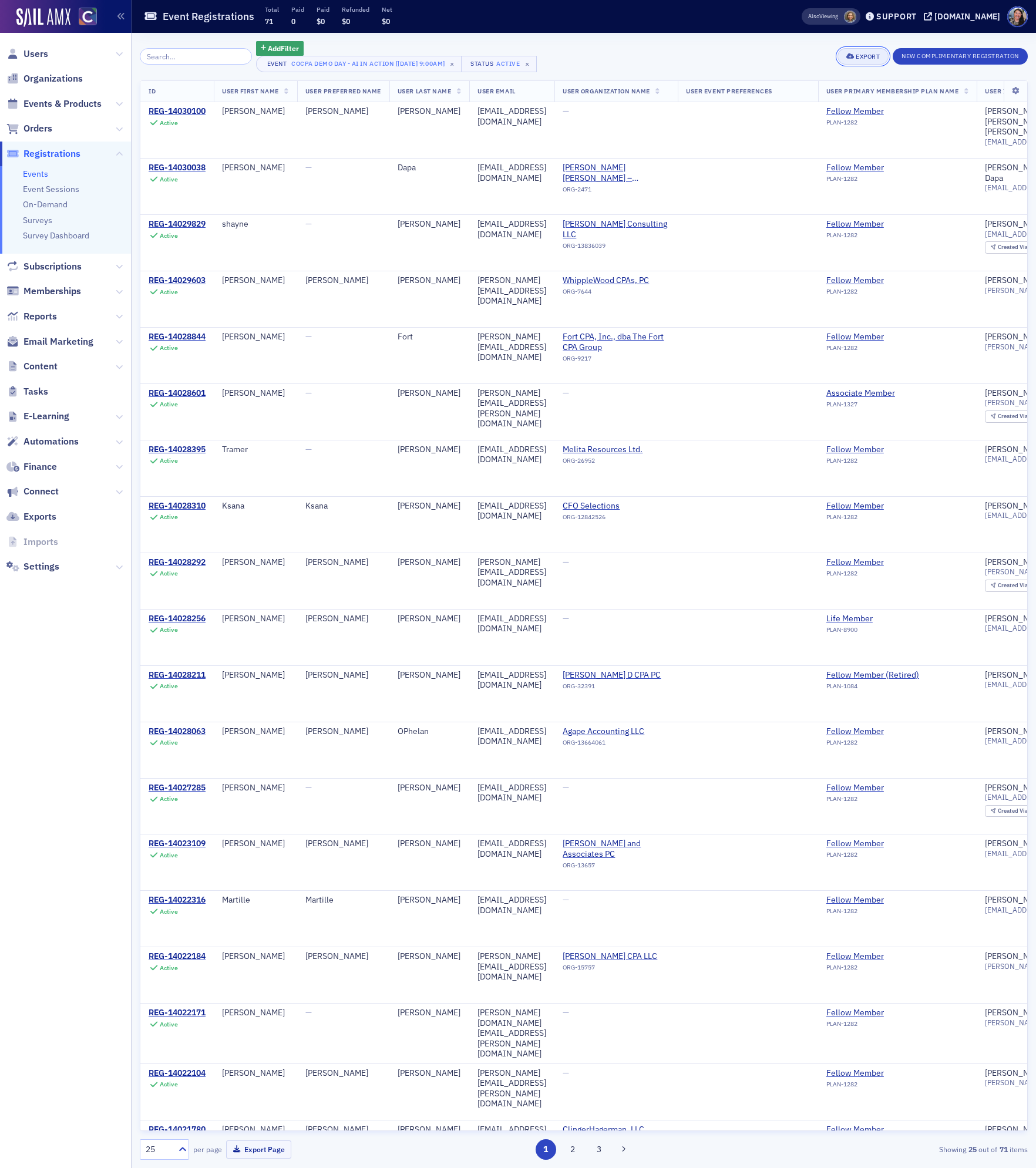
click at [864, 55] on div "Export" at bounding box center [867, 56] width 24 height 7
click at [840, 96] on button "Export All ( 71 Event Registrations )" at bounding box center [821, 96] width 127 height 19
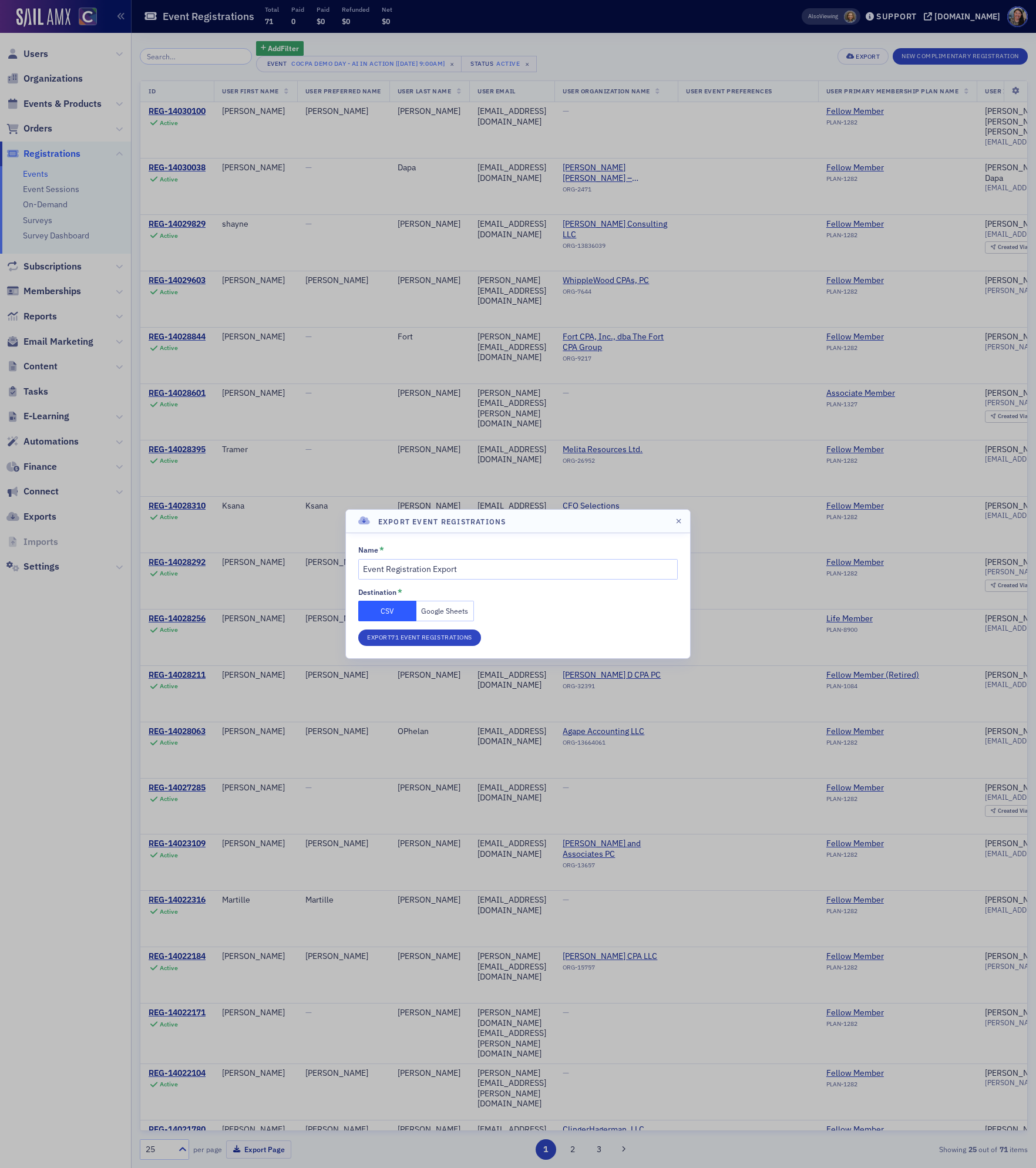
click at [437, 612] on button "Google Sheets" at bounding box center [444, 611] width 58 height 20
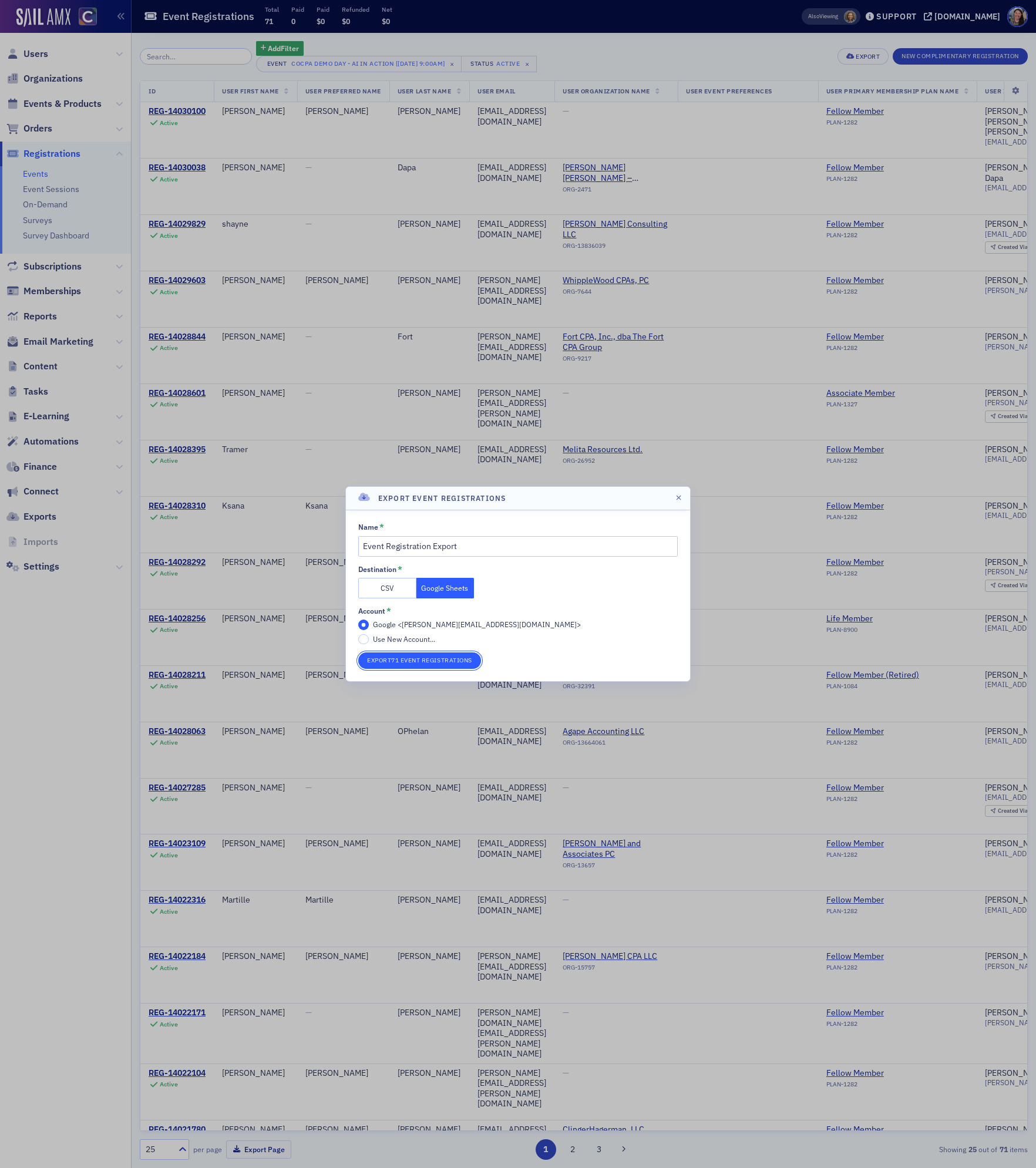
click at [426, 657] on button "Export 71 Event Registrations" at bounding box center [419, 660] width 123 height 16
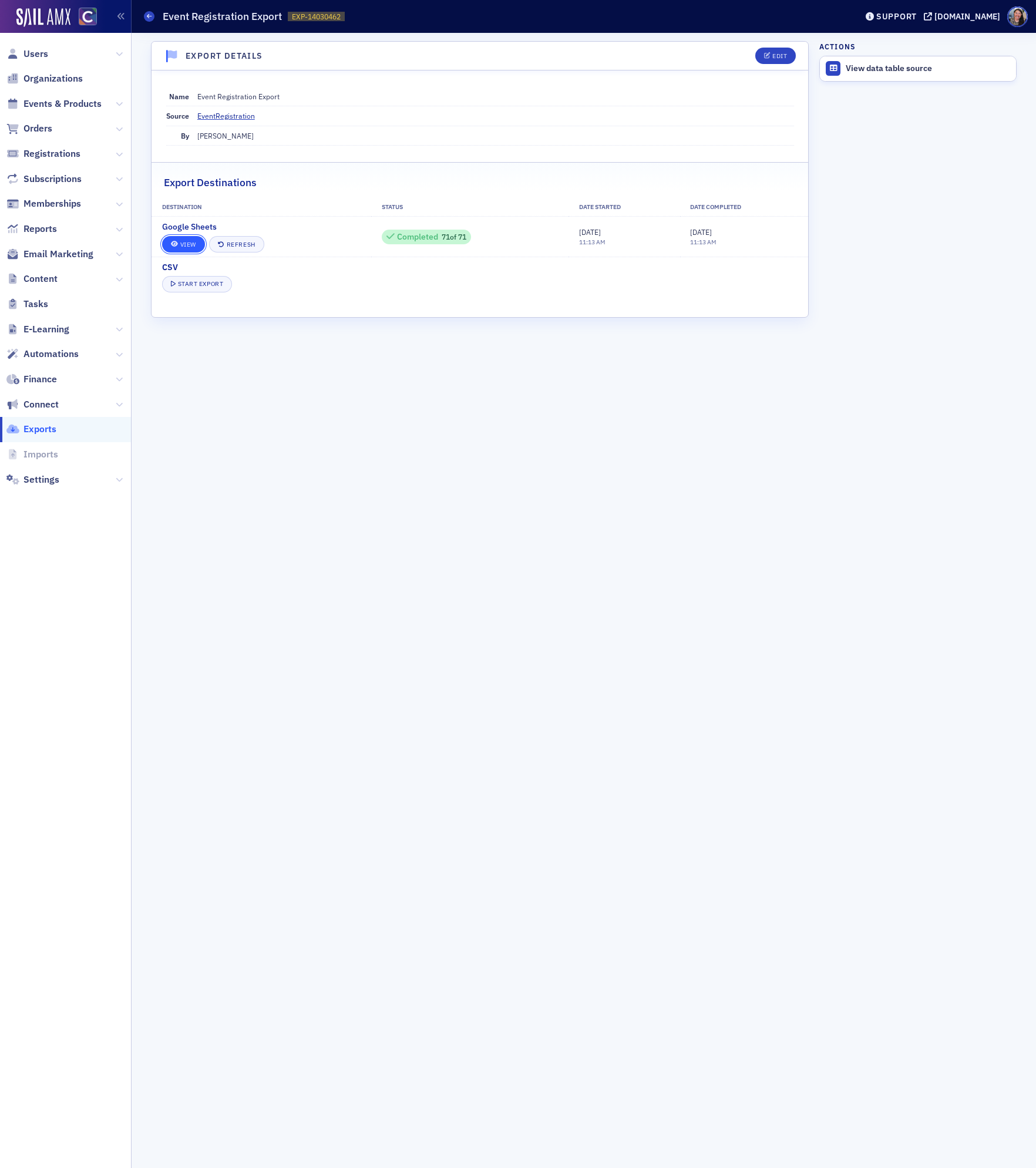
click at [178, 247] on span at bounding box center [174, 244] width 7 height 7
